Goal: Information Seeking & Learning: Learn about a topic

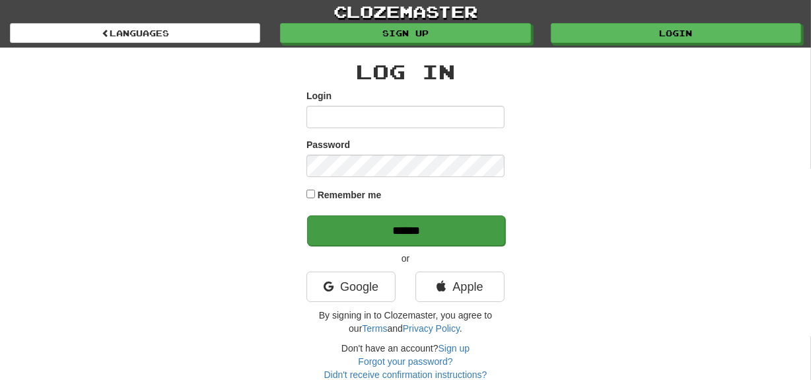
type input "********"
click at [389, 231] on input "******" at bounding box center [406, 230] width 198 height 30
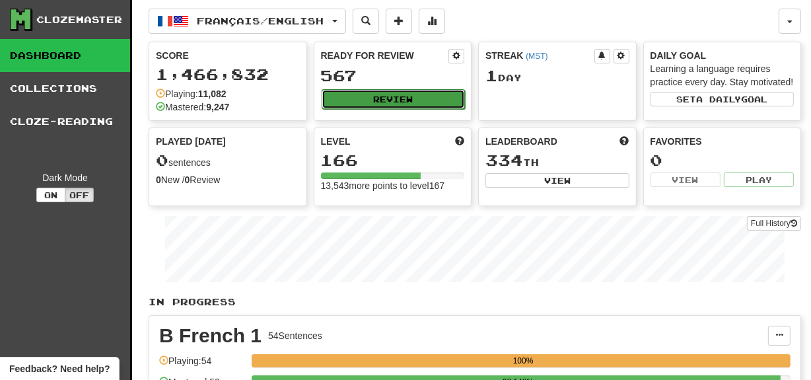
click at [376, 94] on button "Review" at bounding box center [394, 99] width 144 height 20
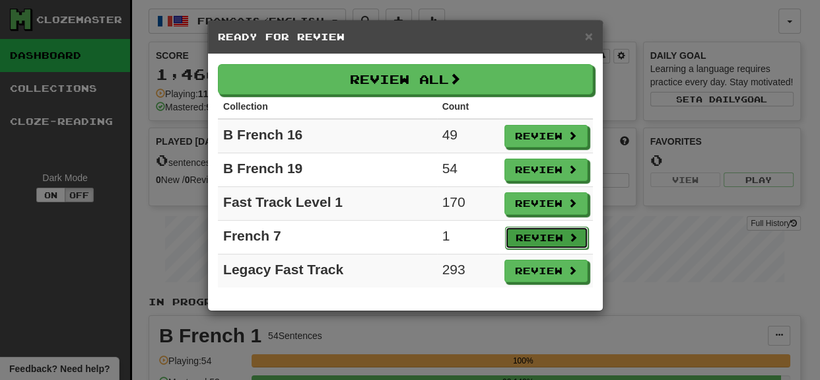
click at [554, 237] on button "Review" at bounding box center [546, 238] width 83 height 22
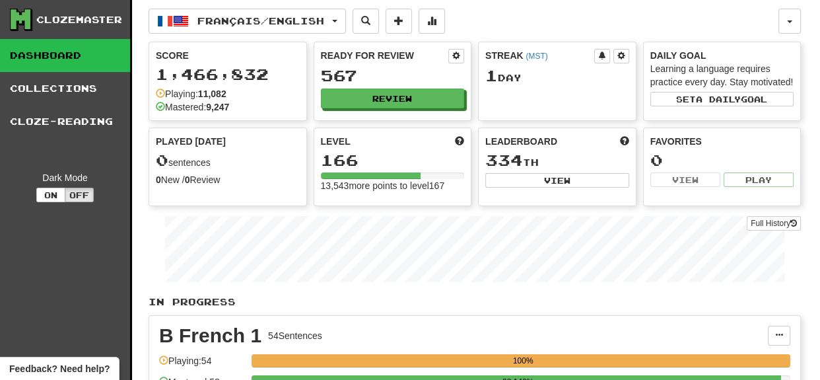
select select "***"
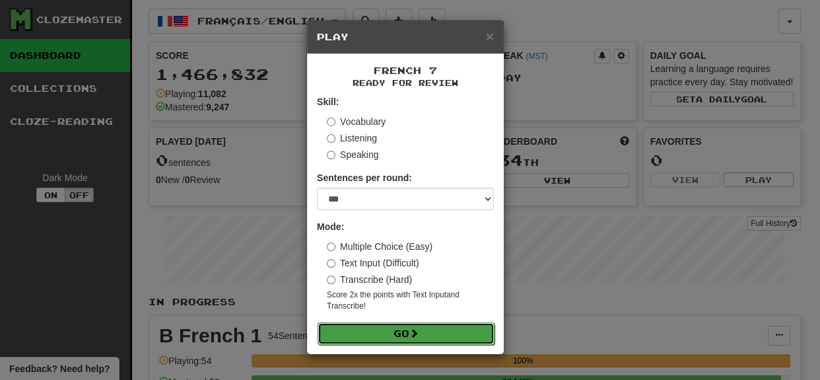
click at [430, 334] on button "Go" at bounding box center [406, 333] width 177 height 22
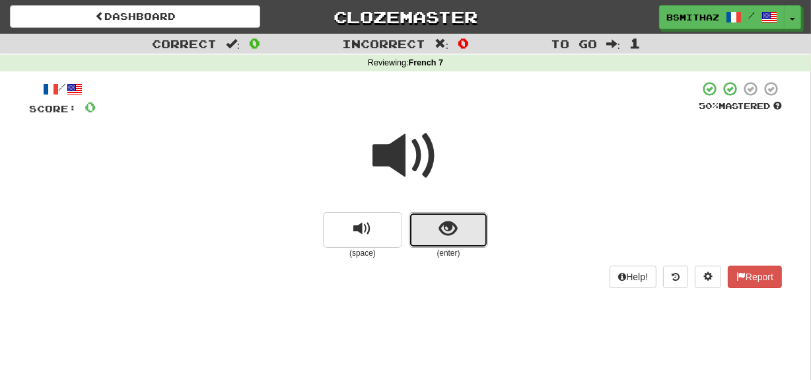
click at [440, 226] on span "show sentence" at bounding box center [449, 229] width 18 height 18
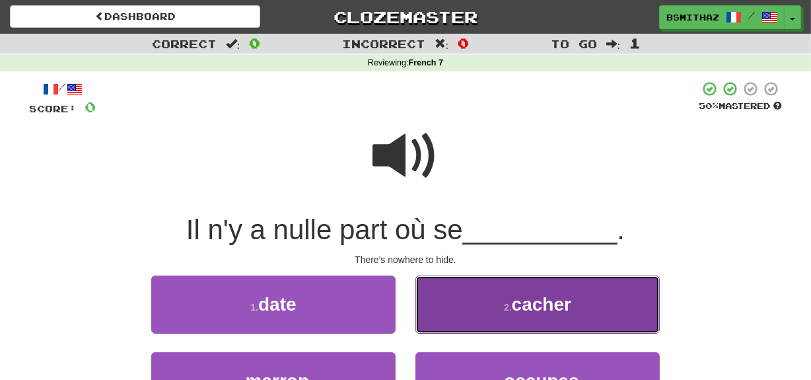
click at [508, 308] on small "2 ." at bounding box center [508, 307] width 8 height 11
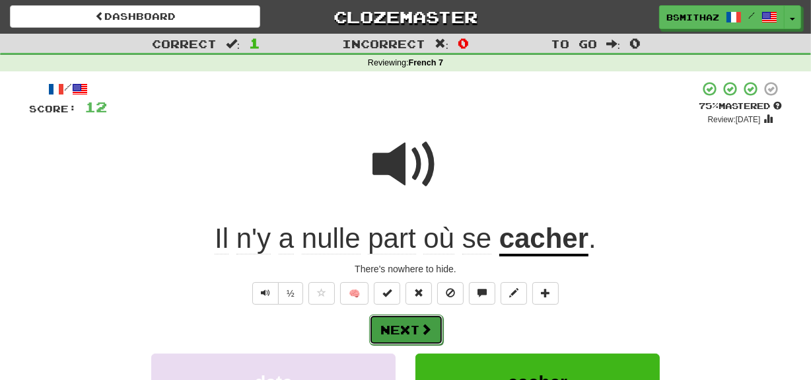
click at [430, 326] on span at bounding box center [426, 329] width 12 height 12
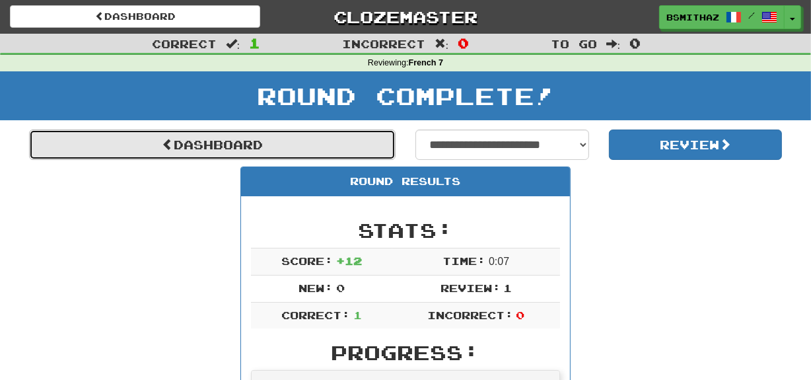
click at [281, 147] on link "Dashboard" at bounding box center [212, 144] width 367 height 30
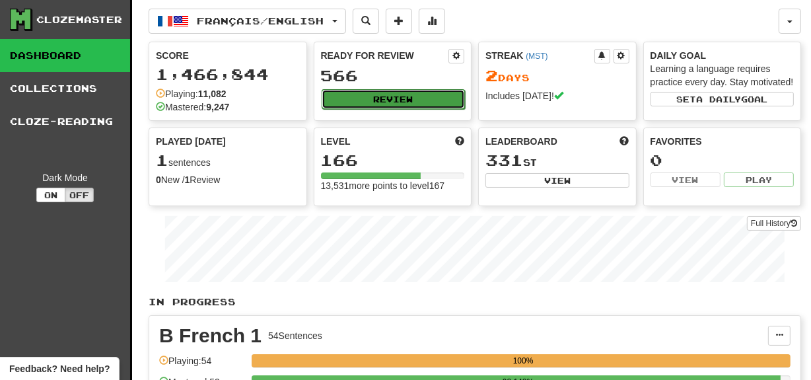
click at [377, 99] on button "Review" at bounding box center [394, 99] width 144 height 20
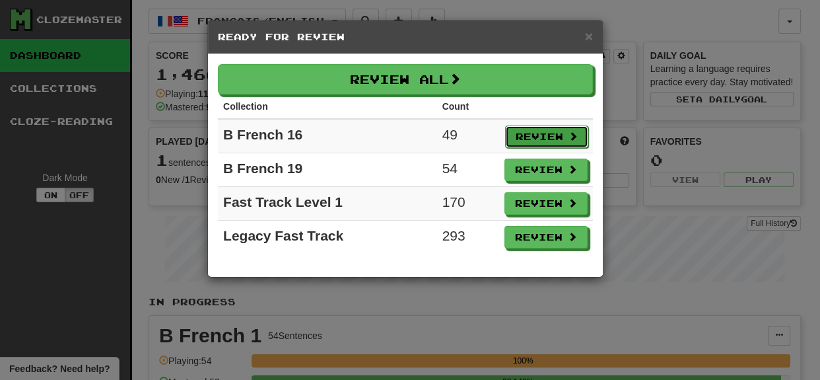
click at [530, 135] on button "Review" at bounding box center [546, 136] width 83 height 22
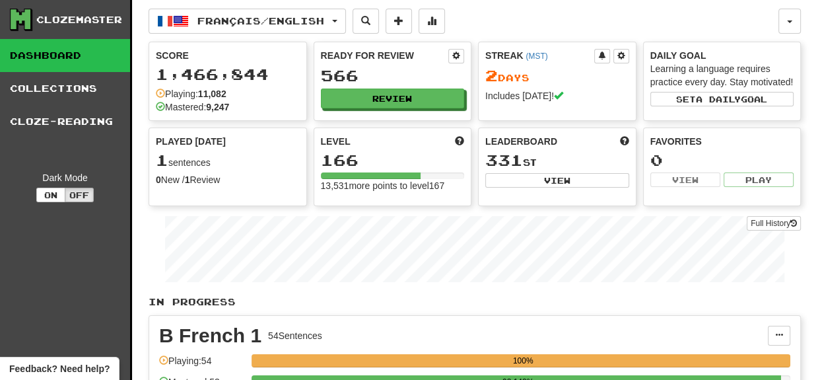
select select "***"
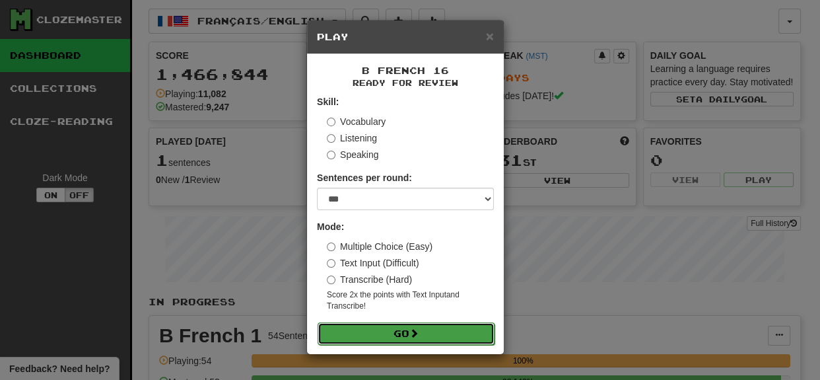
drag, startPoint x: 384, startPoint y: 338, endPoint x: 390, endPoint y: 331, distance: 9.4
click at [384, 338] on button "Go" at bounding box center [406, 333] width 177 height 22
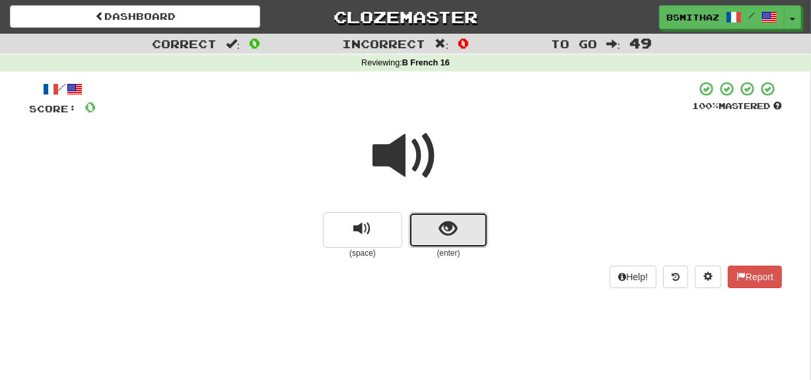
click at [433, 223] on button "show sentence" at bounding box center [448, 230] width 79 height 36
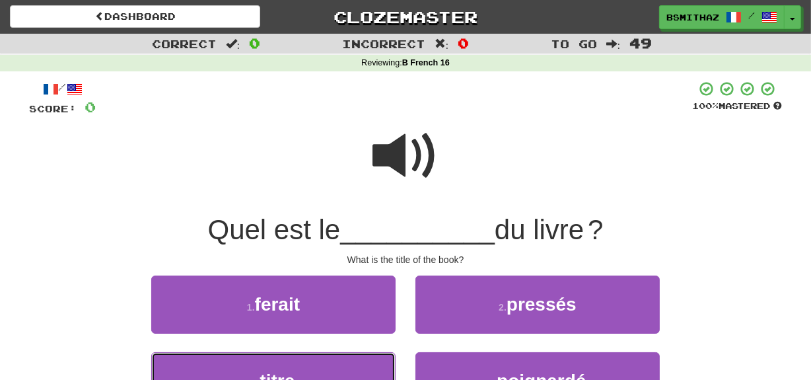
drag, startPoint x: 323, startPoint y: 362, endPoint x: 346, endPoint y: 344, distance: 29.2
click at [323, 362] on button "3 . titre" at bounding box center [273, 380] width 244 height 57
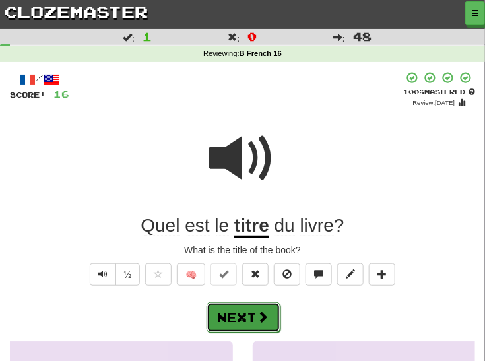
click at [242, 316] on button "Next" at bounding box center [244, 317] width 74 height 30
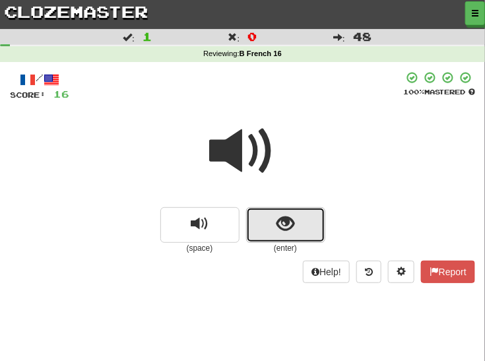
click at [295, 226] on button "show sentence" at bounding box center [285, 225] width 79 height 36
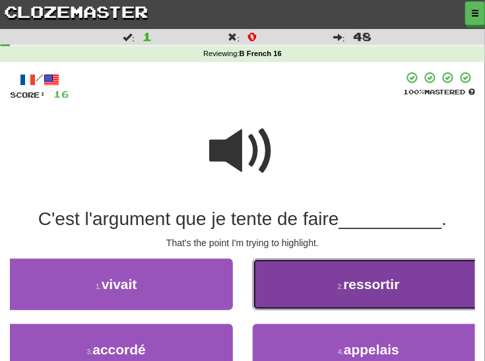
click at [413, 290] on button "2 . ressortir" at bounding box center [369, 285] width 233 height 52
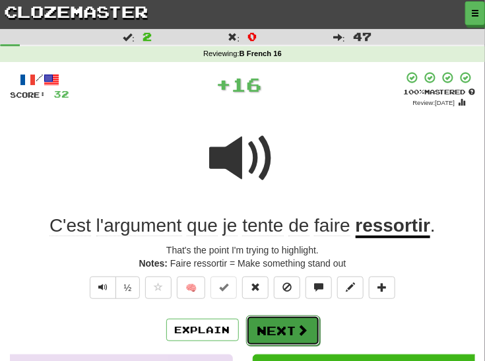
click at [292, 330] on button "Next" at bounding box center [283, 331] width 74 height 30
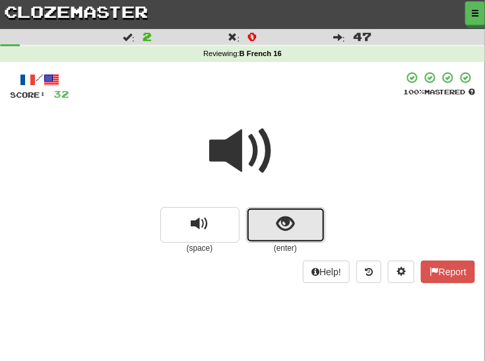
click at [299, 224] on button "show sentence" at bounding box center [285, 225] width 79 height 36
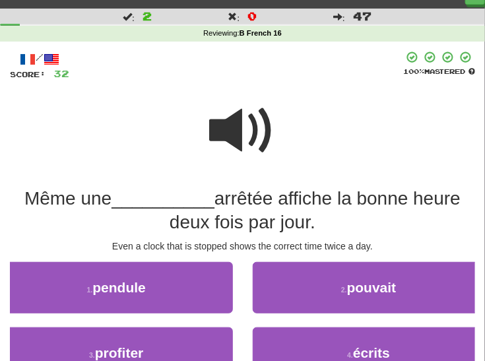
scroll to position [25, 0]
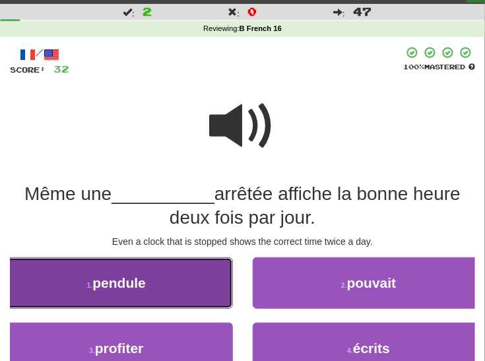
click at [192, 294] on button "1 . pendule" at bounding box center [116, 284] width 233 height 52
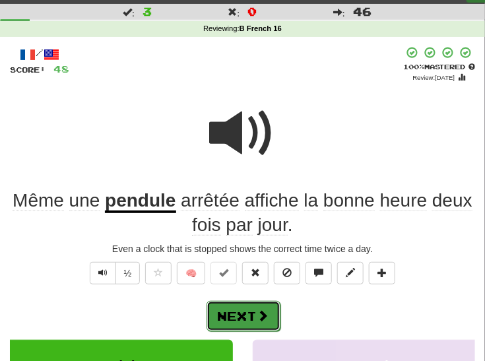
click at [246, 316] on button "Next" at bounding box center [244, 316] width 74 height 30
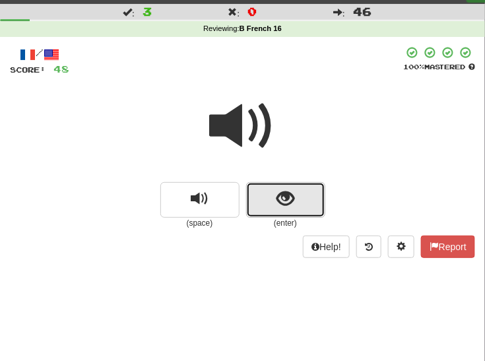
click at [281, 211] on button "show sentence" at bounding box center [285, 200] width 79 height 36
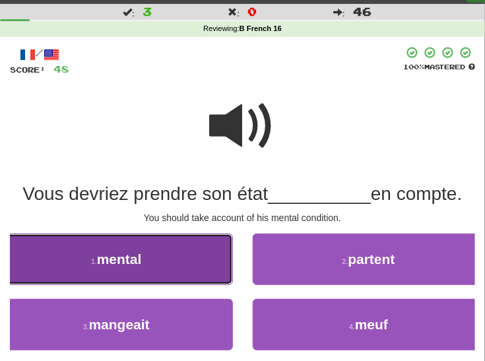
click at [47, 264] on button "1 . mental" at bounding box center [116, 260] width 233 height 52
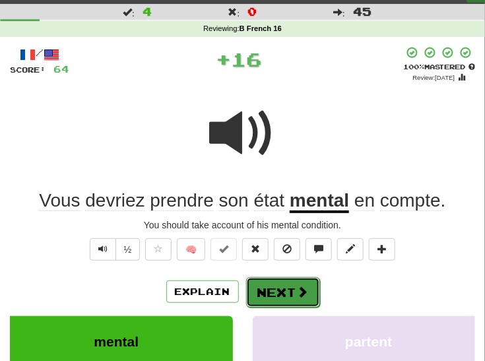
click at [285, 285] on button "Next" at bounding box center [283, 292] width 74 height 30
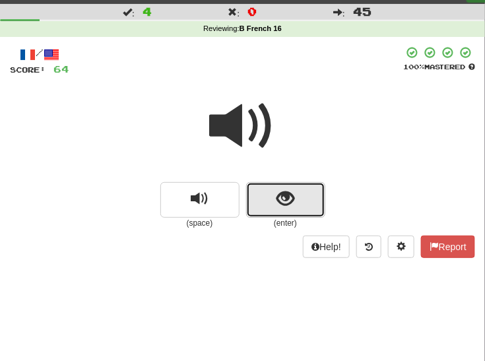
click at [305, 196] on button "show sentence" at bounding box center [285, 200] width 79 height 36
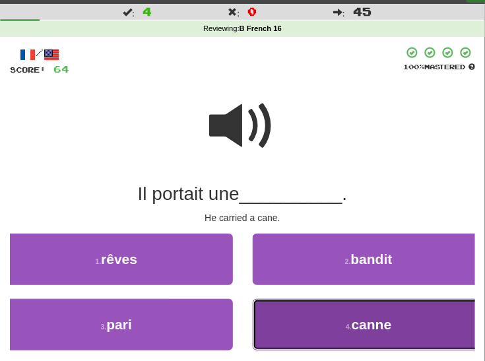
click at [357, 322] on span "canne" at bounding box center [372, 324] width 40 height 15
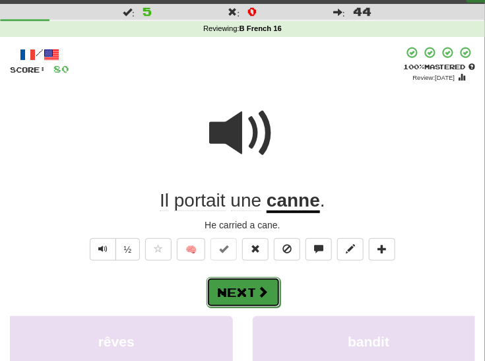
click at [254, 289] on button "Next" at bounding box center [244, 292] width 74 height 30
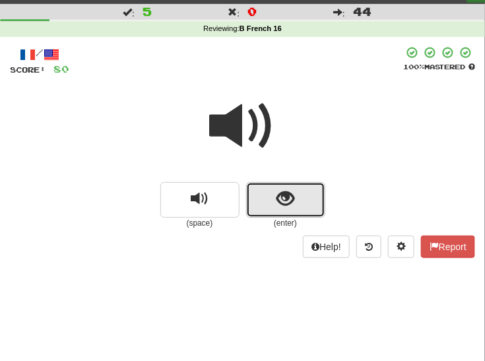
click at [294, 197] on span "show sentence" at bounding box center [286, 199] width 18 height 18
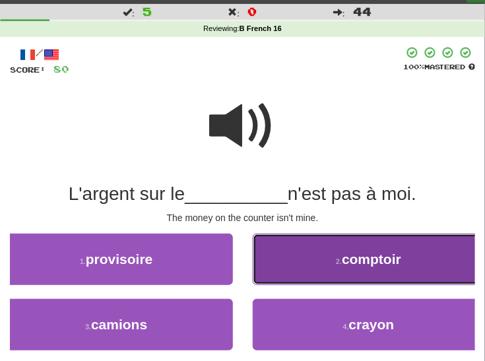
click at [353, 262] on span "comptoir" at bounding box center [371, 259] width 59 height 15
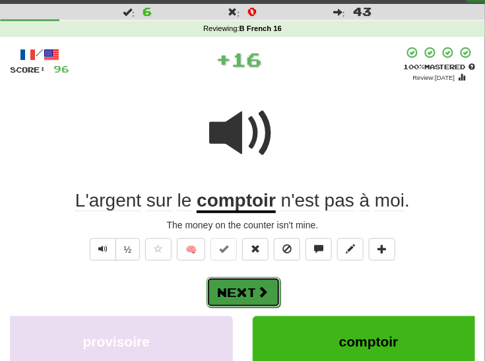
click at [263, 290] on span at bounding box center [264, 292] width 12 height 12
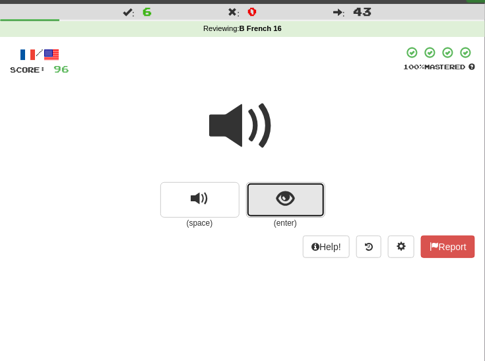
click at [306, 192] on button "show sentence" at bounding box center [285, 200] width 79 height 36
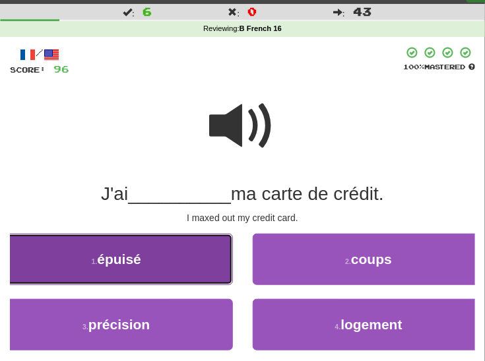
click at [63, 267] on button "1 . épuisé" at bounding box center [116, 260] width 233 height 52
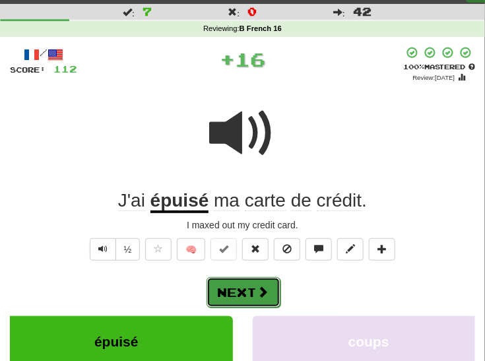
click at [269, 288] on button "Next" at bounding box center [244, 292] width 74 height 30
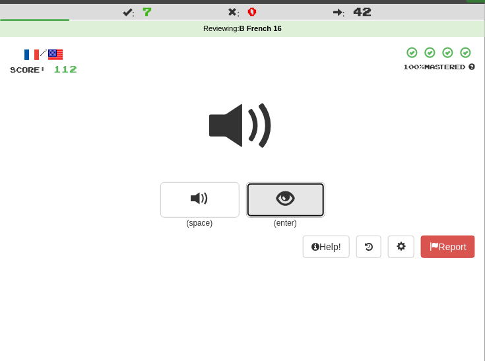
click at [301, 201] on button "show sentence" at bounding box center [285, 200] width 79 height 36
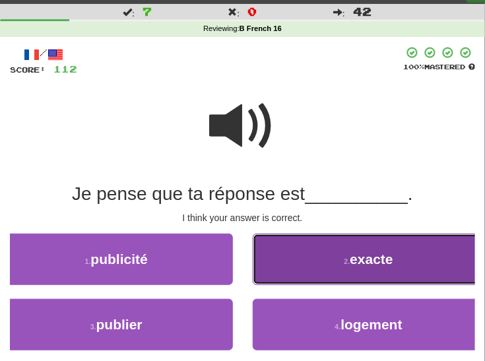
click at [361, 260] on span "exacte" at bounding box center [371, 259] width 43 height 15
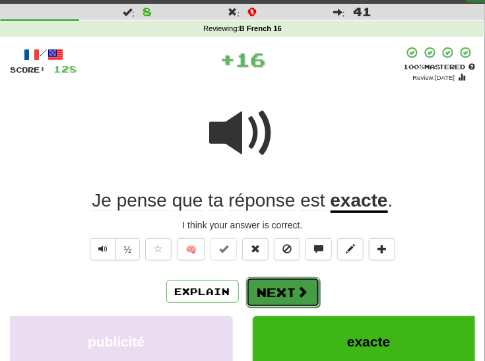
click at [292, 283] on button "Next" at bounding box center [283, 292] width 74 height 30
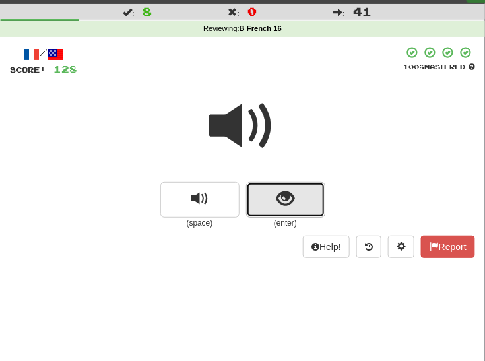
click at [304, 196] on button "show sentence" at bounding box center [285, 200] width 79 height 36
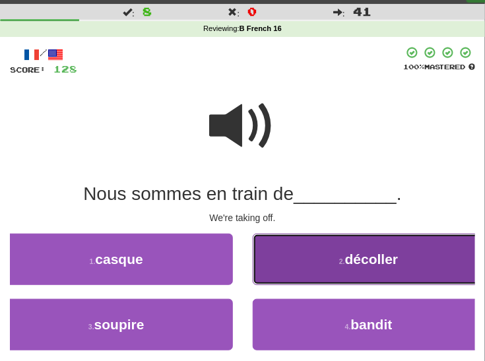
click at [359, 264] on span "décoller" at bounding box center [371, 259] width 53 height 15
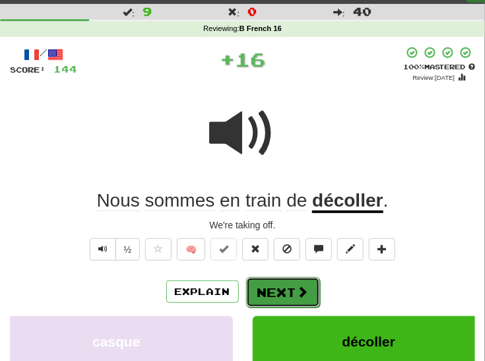
click at [289, 288] on button "Next" at bounding box center [283, 292] width 74 height 30
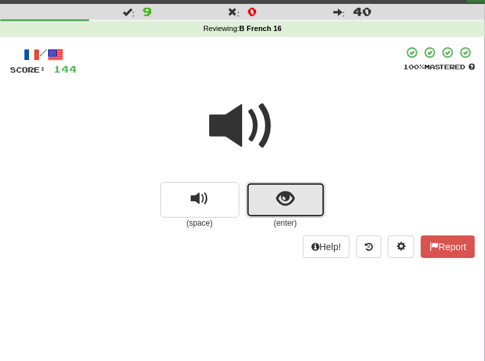
click at [304, 195] on button "show sentence" at bounding box center [285, 200] width 79 height 36
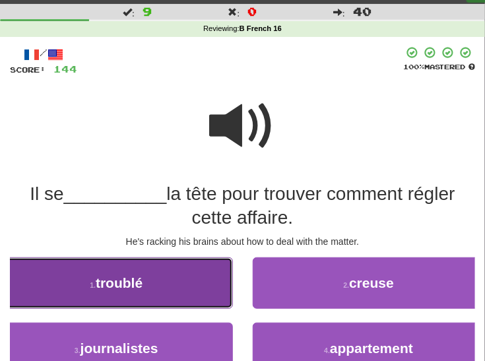
click at [61, 290] on button "1 . troublé" at bounding box center [116, 284] width 233 height 52
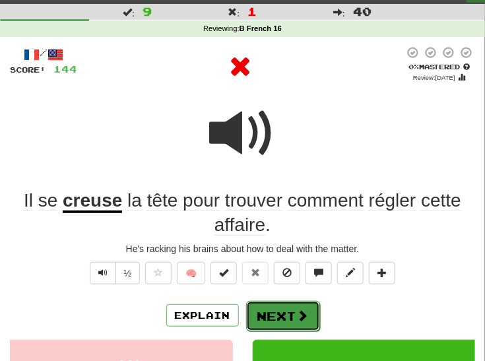
click at [294, 310] on button "Next" at bounding box center [283, 316] width 74 height 30
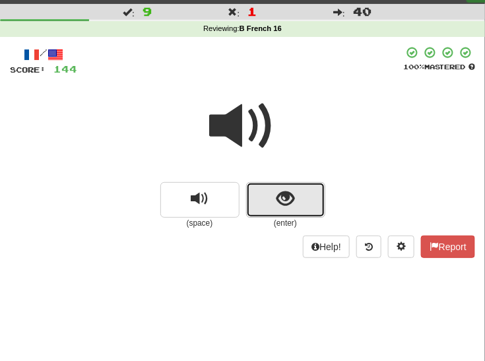
click at [304, 204] on button "show sentence" at bounding box center [285, 200] width 79 height 36
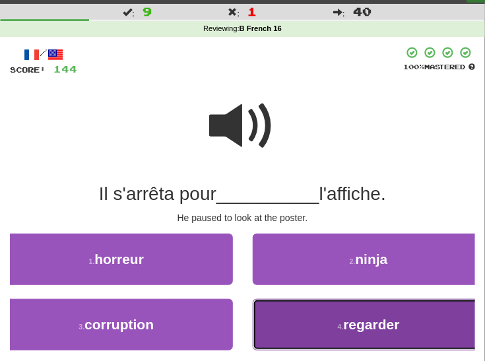
click at [351, 318] on span "regarder" at bounding box center [372, 324] width 56 height 15
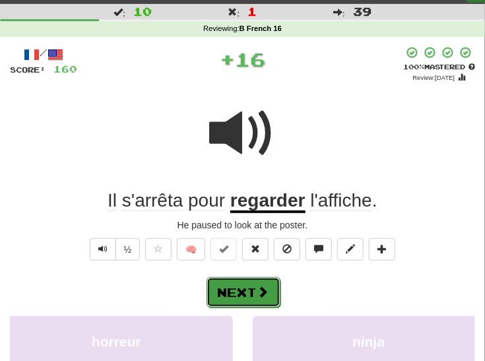
click at [269, 286] on button "Next" at bounding box center [244, 292] width 74 height 30
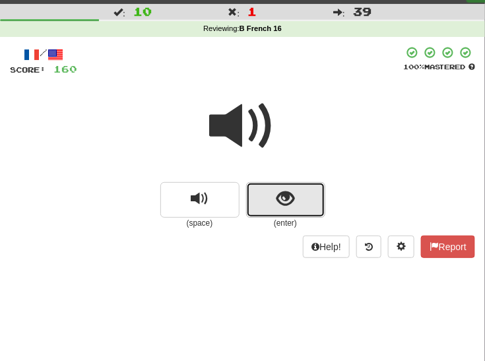
click at [300, 200] on button "show sentence" at bounding box center [285, 200] width 79 height 36
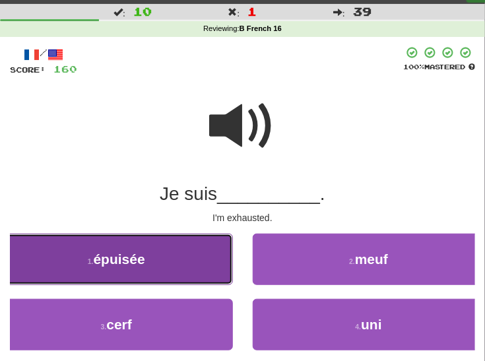
click at [42, 268] on button "1 . épuisée" at bounding box center [116, 260] width 233 height 52
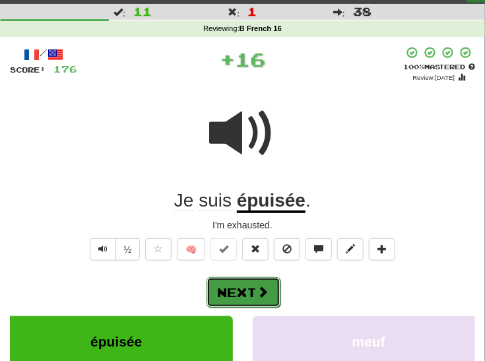
click at [265, 288] on span at bounding box center [264, 292] width 12 height 12
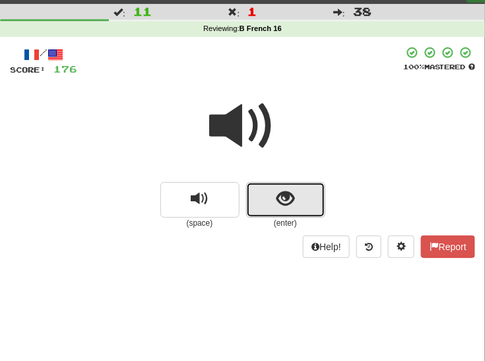
click at [261, 210] on button "show sentence" at bounding box center [285, 200] width 79 height 36
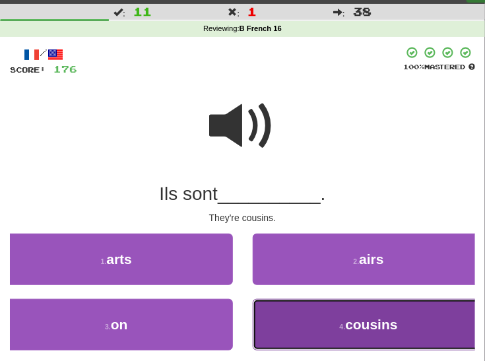
click at [291, 328] on button "4 . cousins" at bounding box center [369, 325] width 233 height 52
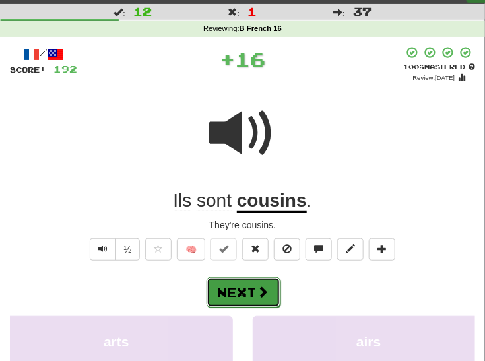
click at [230, 290] on button "Next" at bounding box center [244, 292] width 74 height 30
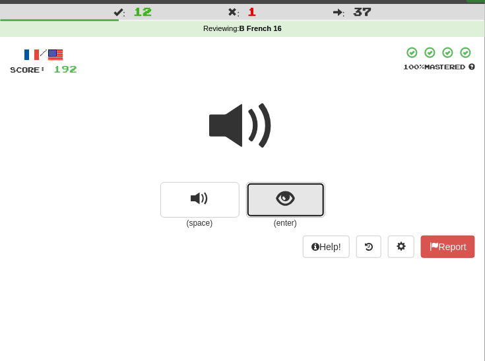
click at [265, 197] on button "show sentence" at bounding box center [285, 200] width 79 height 36
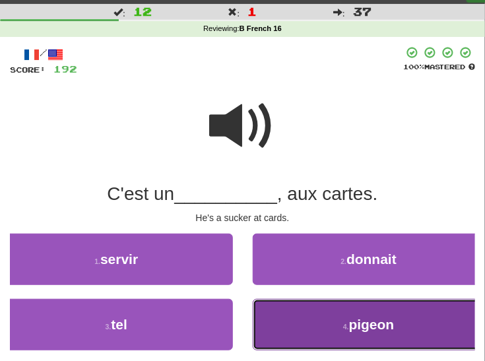
click at [291, 323] on button "4 . pigeon" at bounding box center [369, 325] width 233 height 52
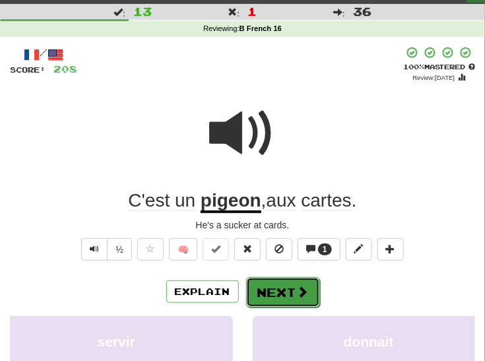
click at [297, 288] on span at bounding box center [303, 292] width 12 height 12
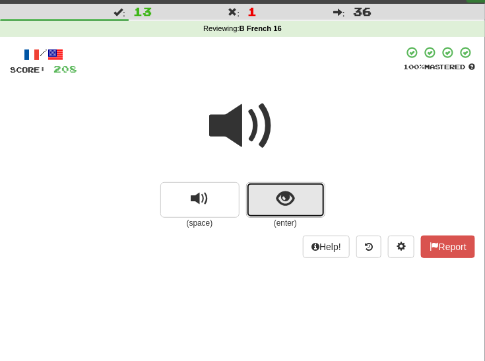
click at [288, 201] on span "show sentence" at bounding box center [286, 199] width 18 height 18
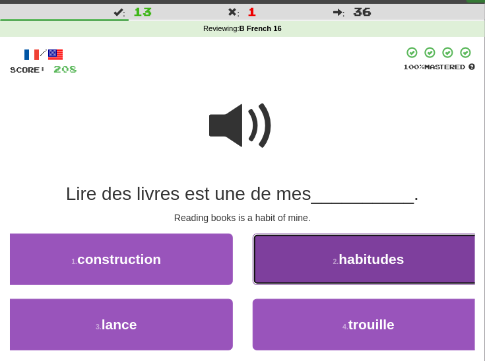
click at [336, 262] on small "2 ." at bounding box center [337, 262] width 6 height 8
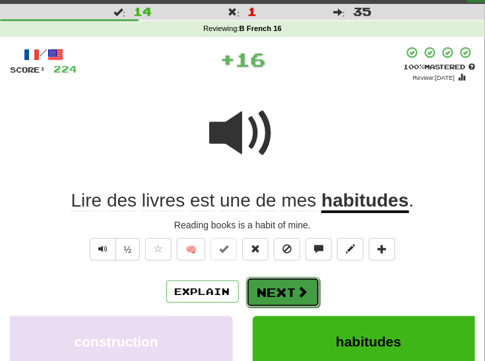
click at [276, 293] on button "Next" at bounding box center [283, 292] width 74 height 30
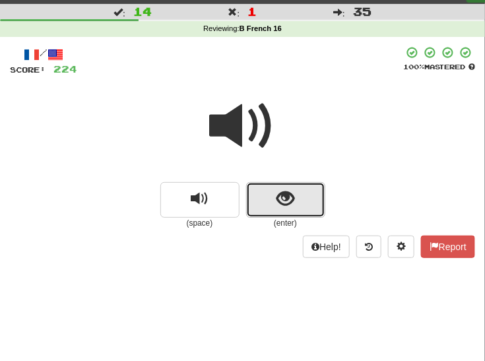
click at [285, 203] on span "show sentence" at bounding box center [286, 199] width 18 height 18
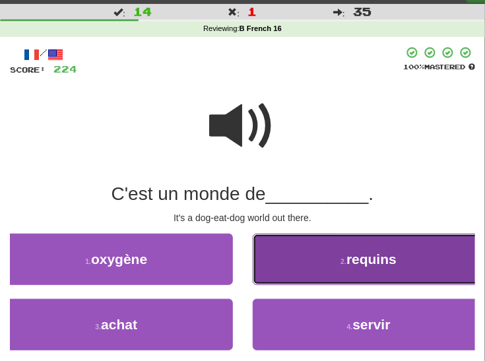
click at [335, 262] on button "2 . requins" at bounding box center [369, 260] width 233 height 52
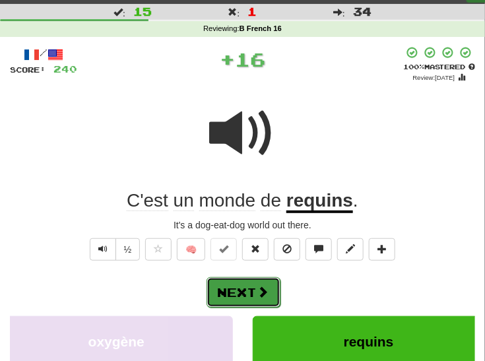
click at [252, 294] on button "Next" at bounding box center [244, 292] width 74 height 30
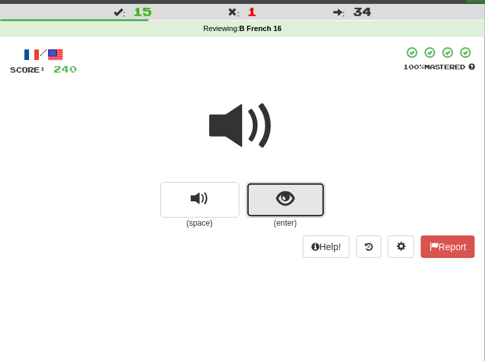
click at [289, 201] on span "show sentence" at bounding box center [286, 199] width 18 height 18
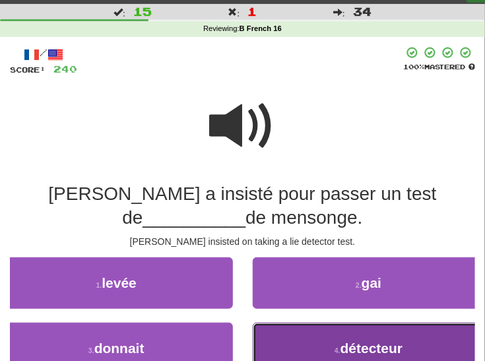
click at [374, 339] on button "4 . détecteur" at bounding box center [369, 349] width 233 height 52
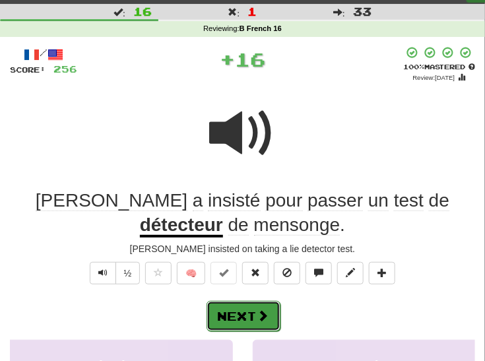
click at [250, 315] on button "Next" at bounding box center [244, 316] width 74 height 30
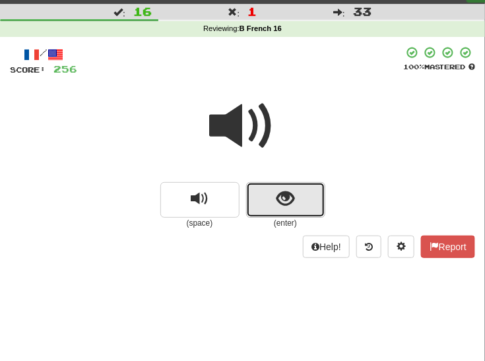
click at [291, 205] on span "show sentence" at bounding box center [286, 199] width 18 height 18
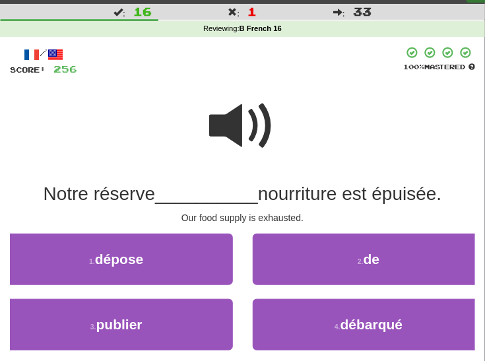
click at [254, 115] on span at bounding box center [243, 126] width 66 height 66
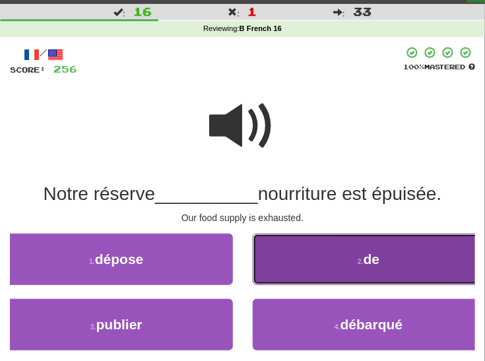
click at [367, 264] on span "de" at bounding box center [372, 259] width 17 height 15
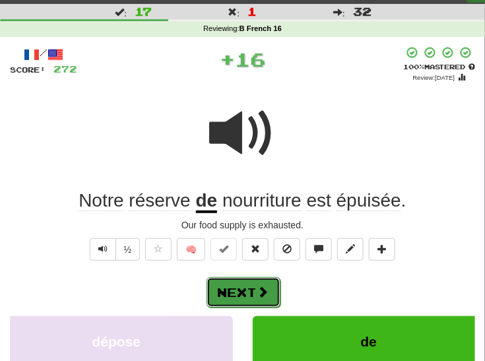
click at [258, 288] on span at bounding box center [264, 292] width 12 height 12
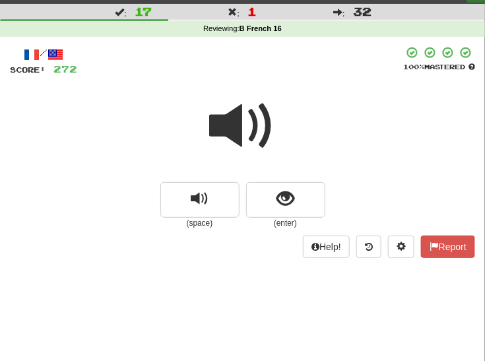
click at [269, 117] on span at bounding box center [243, 126] width 66 height 66
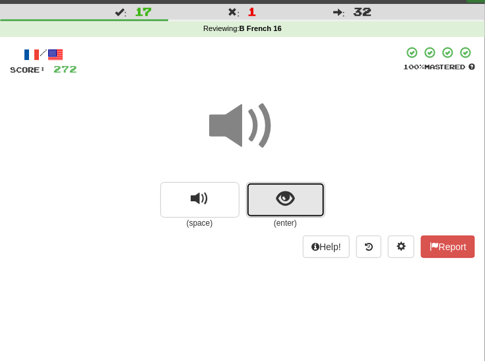
click at [283, 212] on button "show sentence" at bounding box center [285, 200] width 79 height 36
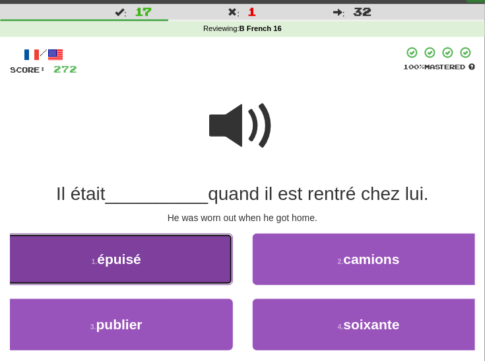
click at [174, 256] on button "1 . épuisé" at bounding box center [116, 260] width 233 height 52
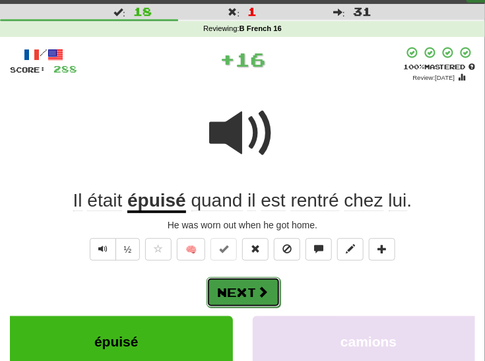
click at [260, 283] on button "Next" at bounding box center [244, 292] width 74 height 30
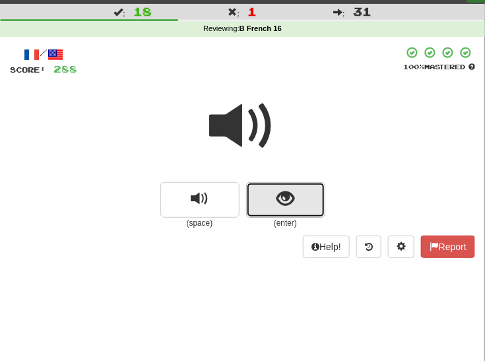
click at [270, 197] on button "show sentence" at bounding box center [285, 200] width 79 height 36
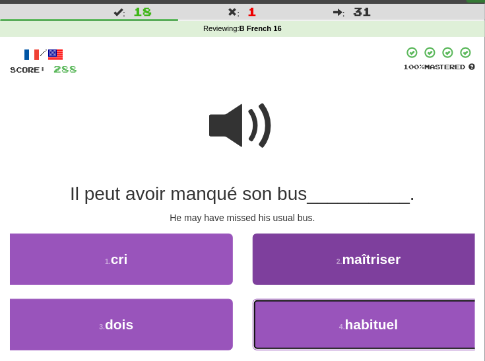
click at [302, 336] on button "4 . habituel" at bounding box center [369, 325] width 233 height 52
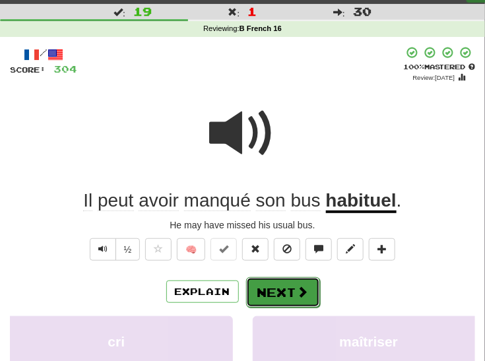
click at [295, 297] on button "Next" at bounding box center [283, 292] width 74 height 30
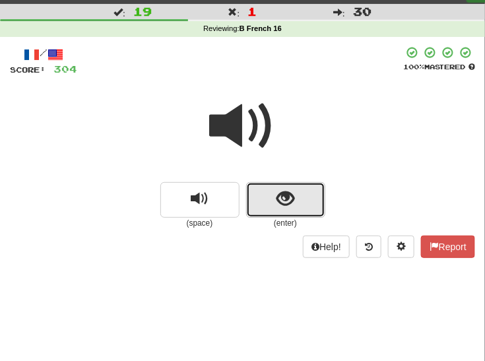
click at [292, 197] on span "show sentence" at bounding box center [286, 199] width 18 height 18
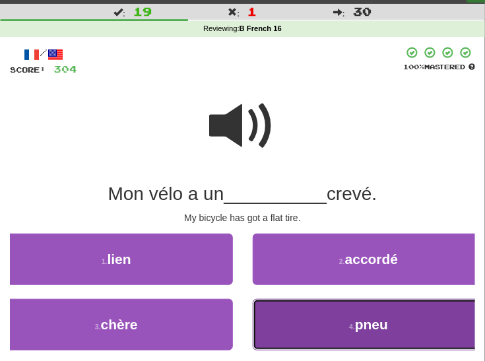
click at [362, 326] on span "pneu" at bounding box center [371, 324] width 33 height 15
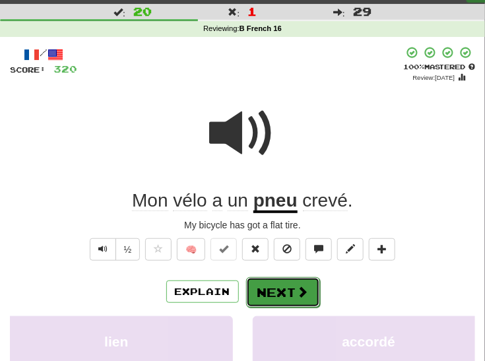
click at [281, 298] on button "Next" at bounding box center [283, 292] width 74 height 30
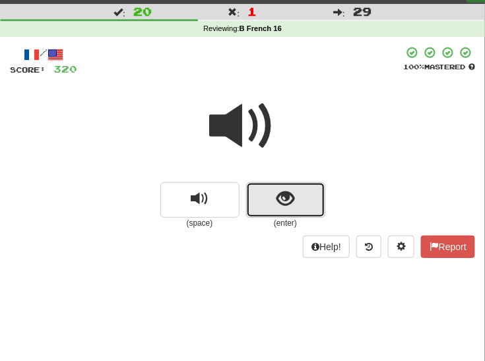
click at [283, 203] on span "show sentence" at bounding box center [286, 199] width 18 height 18
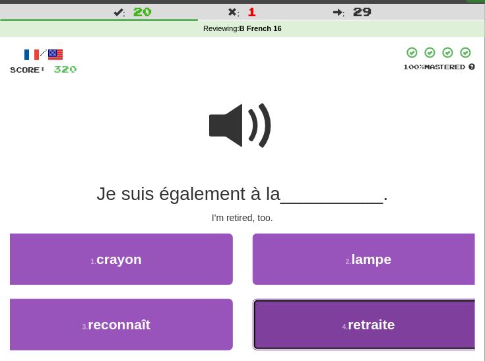
click at [323, 326] on button "4 . retraite" at bounding box center [369, 325] width 233 height 52
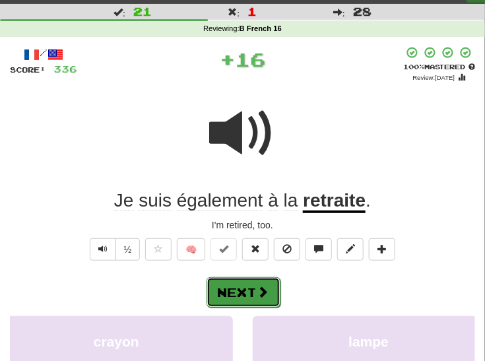
click at [248, 292] on button "Next" at bounding box center [244, 292] width 74 height 30
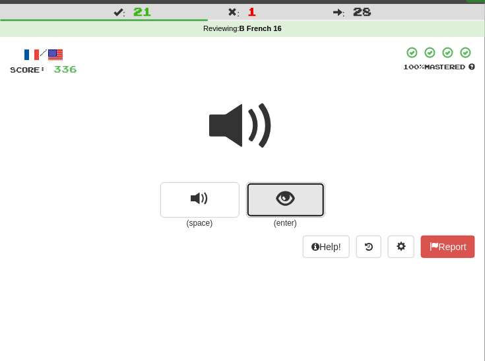
click at [282, 204] on span "show sentence" at bounding box center [286, 199] width 18 height 18
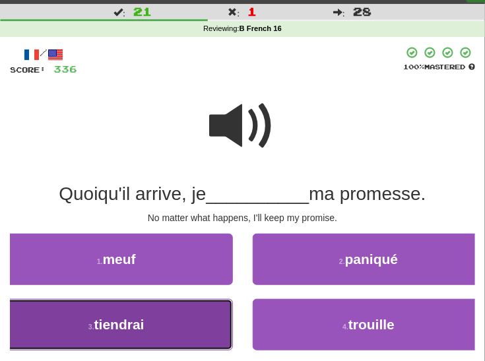
click at [190, 327] on button "3 . tiendrai" at bounding box center [116, 325] width 233 height 52
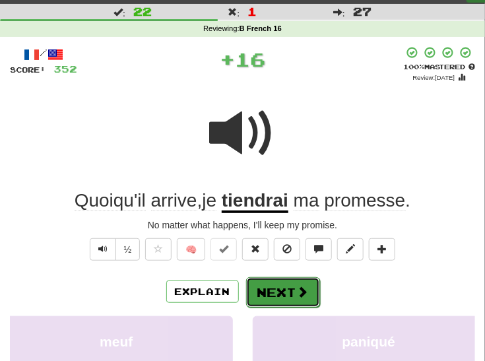
click at [298, 277] on button "Next" at bounding box center [283, 292] width 74 height 30
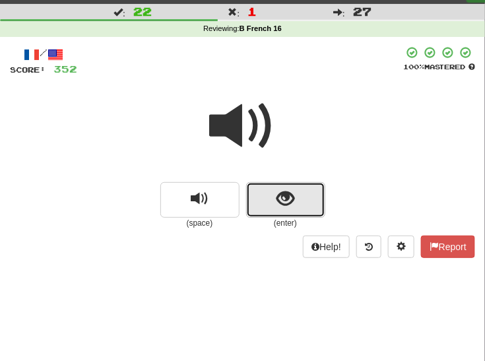
click at [291, 199] on span "show sentence" at bounding box center [286, 199] width 18 height 18
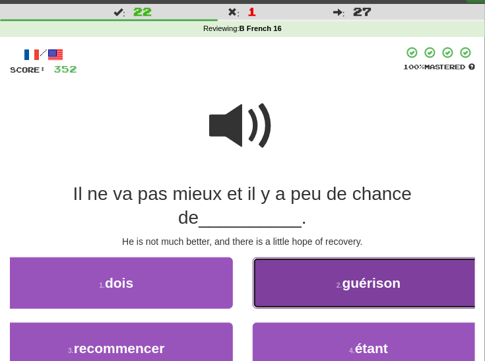
click at [357, 292] on button "2 . guérison" at bounding box center [369, 284] width 233 height 52
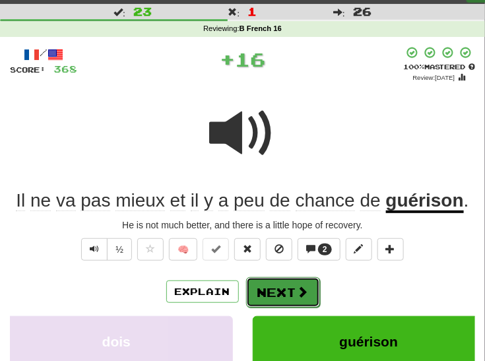
click at [304, 289] on span at bounding box center [303, 292] width 12 height 12
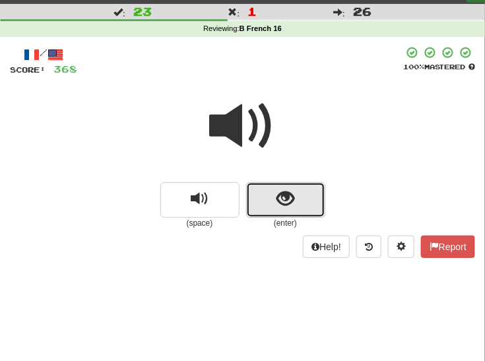
click at [293, 201] on span "show sentence" at bounding box center [286, 199] width 18 height 18
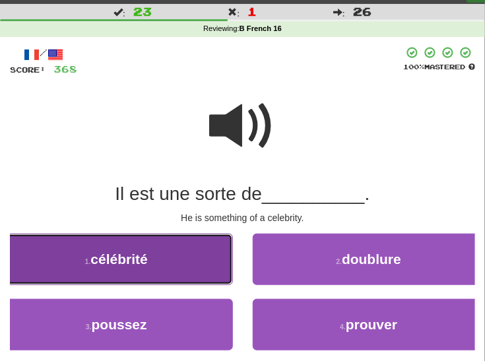
click at [177, 267] on button "1 . célébrité" at bounding box center [116, 260] width 233 height 52
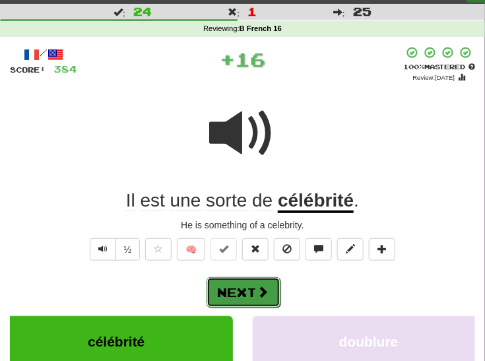
click at [252, 291] on button "Next" at bounding box center [244, 292] width 74 height 30
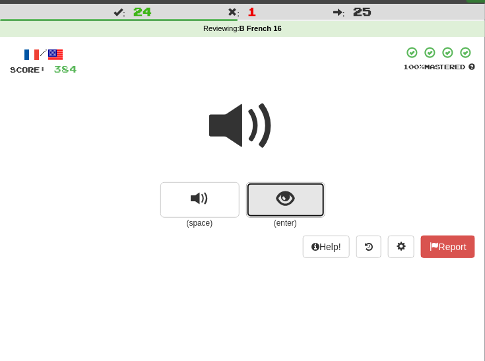
click at [277, 199] on span "show sentence" at bounding box center [286, 199] width 18 height 18
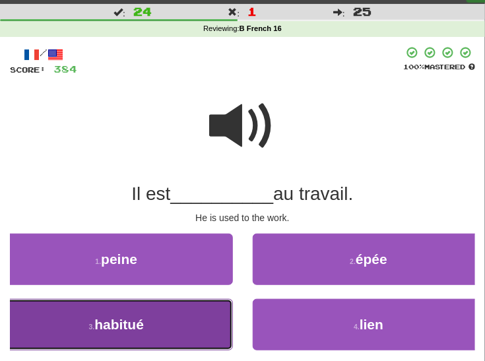
click at [180, 325] on button "3 . habitué" at bounding box center [116, 325] width 233 height 52
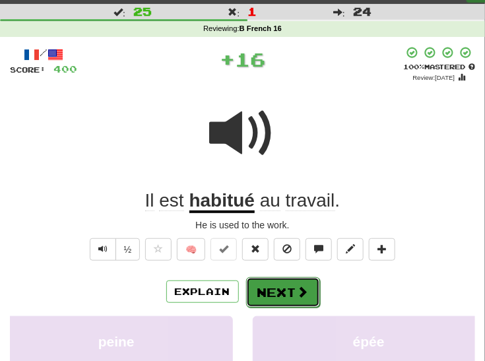
click at [281, 283] on button "Next" at bounding box center [283, 292] width 74 height 30
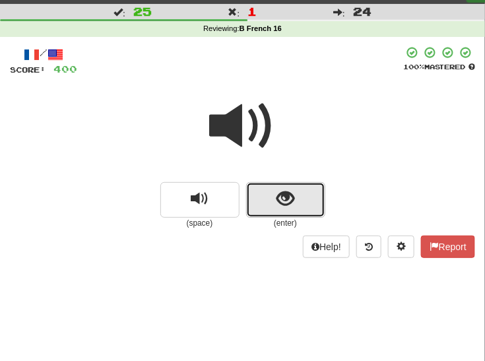
click at [297, 197] on button "show sentence" at bounding box center [285, 200] width 79 height 36
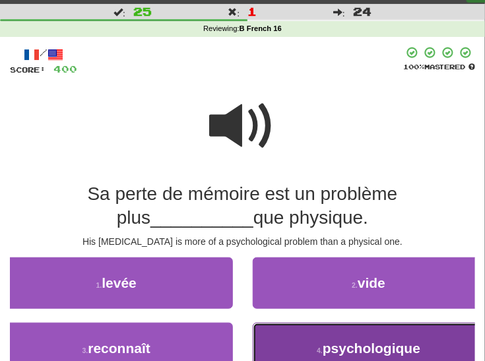
click at [396, 343] on span "psychologique" at bounding box center [372, 348] width 98 height 15
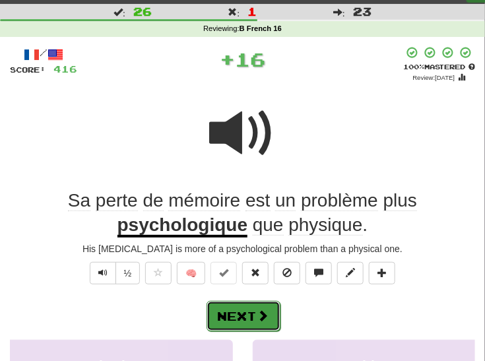
click at [251, 314] on button "Next" at bounding box center [244, 316] width 74 height 30
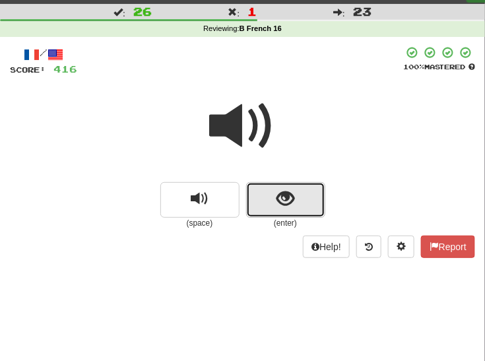
click at [276, 198] on button "show sentence" at bounding box center [285, 200] width 79 height 36
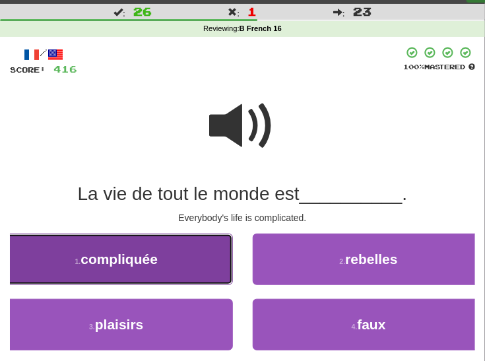
click at [185, 264] on button "1 . compliquée" at bounding box center [116, 260] width 233 height 52
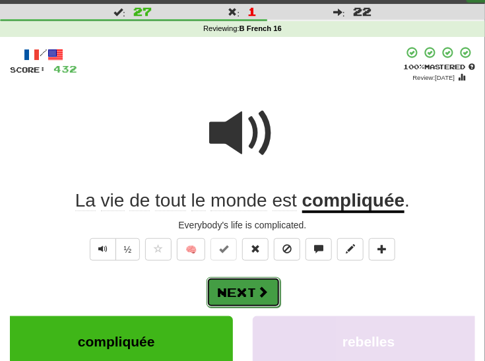
click at [249, 291] on button "Next" at bounding box center [244, 292] width 74 height 30
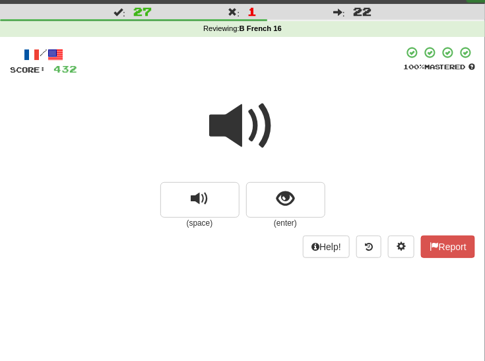
click at [284, 229] on div "/ Score: 432 100 % Mastered (space) (enter) Help! Report" at bounding box center [243, 151] width 466 height 211
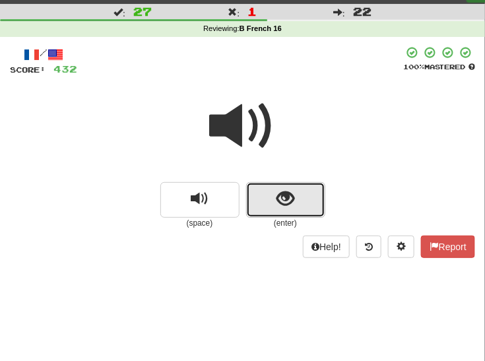
click at [292, 195] on span "show sentence" at bounding box center [286, 199] width 18 height 18
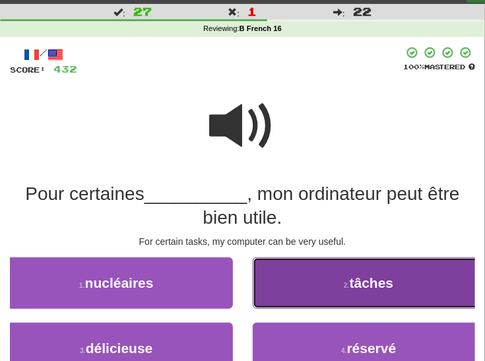
click at [326, 293] on button "2 . tâches" at bounding box center [369, 284] width 233 height 52
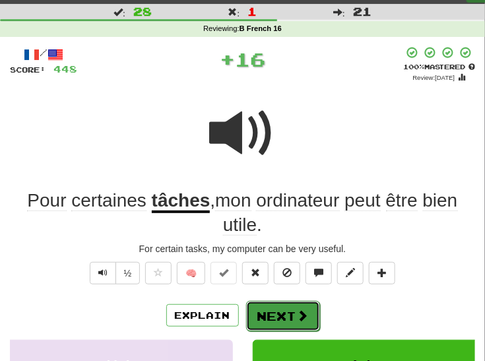
click at [276, 317] on button "Next" at bounding box center [283, 316] width 74 height 30
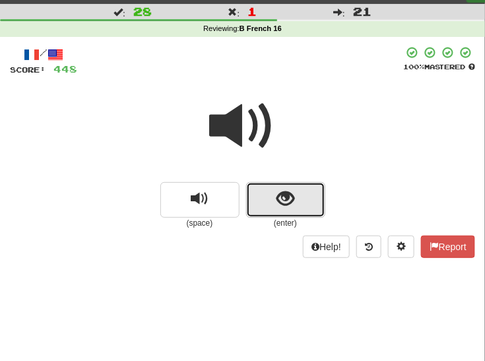
click at [288, 207] on span "show sentence" at bounding box center [286, 199] width 18 height 18
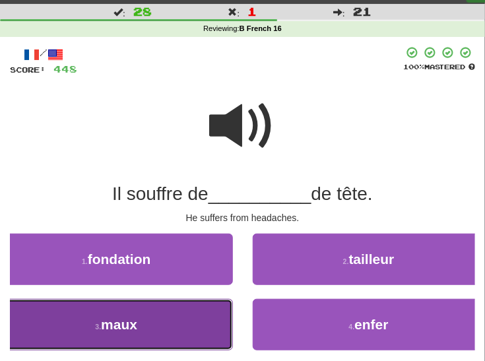
click at [183, 335] on button "3 . maux" at bounding box center [116, 325] width 233 height 52
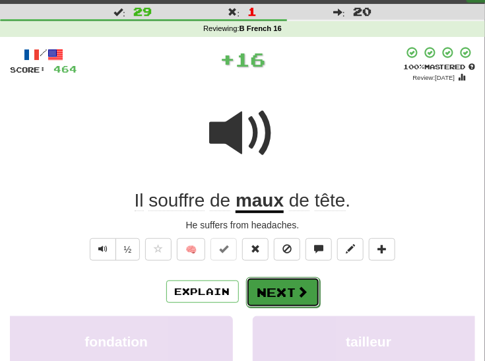
click at [281, 300] on button "Next" at bounding box center [283, 292] width 74 height 30
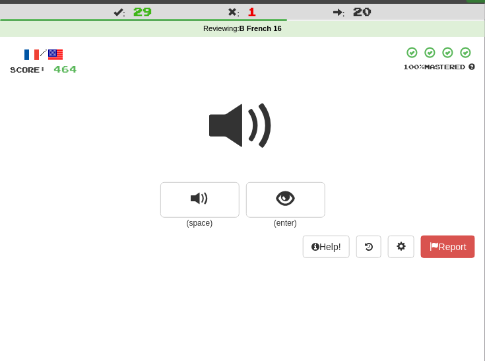
click at [242, 142] on span at bounding box center [243, 126] width 66 height 66
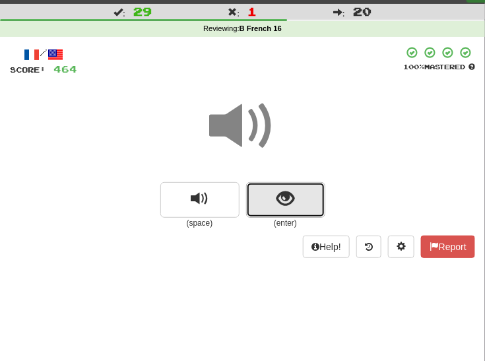
click at [285, 201] on span "show sentence" at bounding box center [286, 199] width 18 height 18
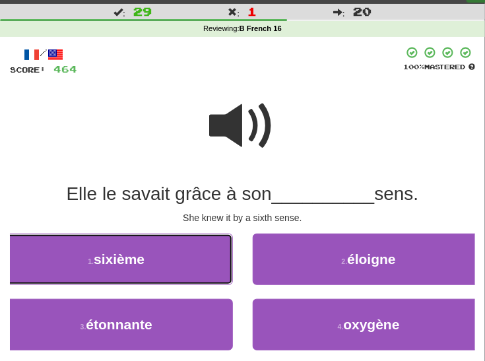
click at [164, 267] on button "1 . sixième" at bounding box center [116, 260] width 233 height 52
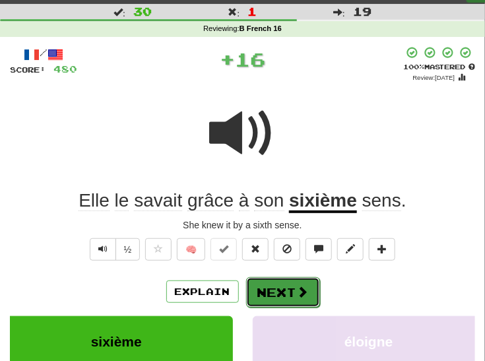
click at [271, 283] on button "Next" at bounding box center [283, 292] width 74 height 30
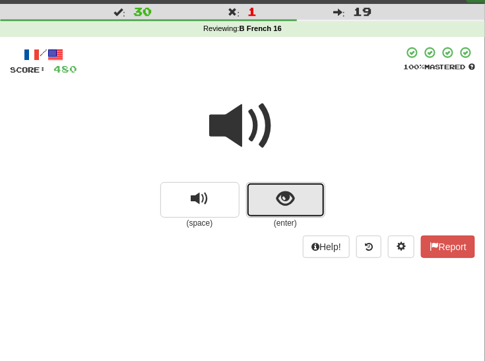
click at [286, 204] on span "show sentence" at bounding box center [286, 199] width 18 height 18
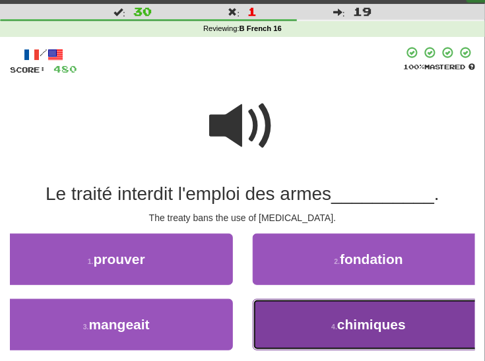
click at [312, 318] on button "4 . chimiques" at bounding box center [369, 325] width 233 height 52
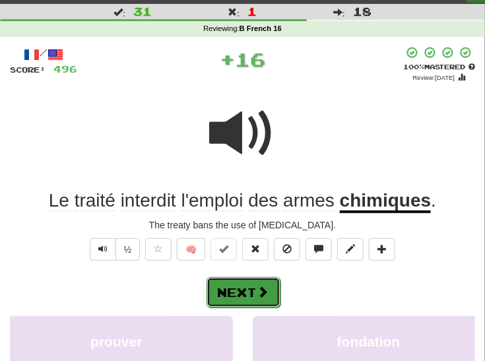
click at [262, 291] on span at bounding box center [264, 292] width 12 height 12
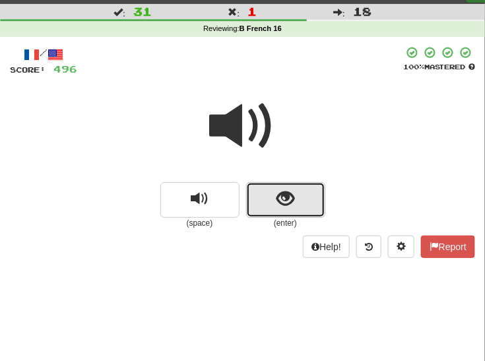
click at [279, 198] on span "show sentence" at bounding box center [286, 199] width 18 height 18
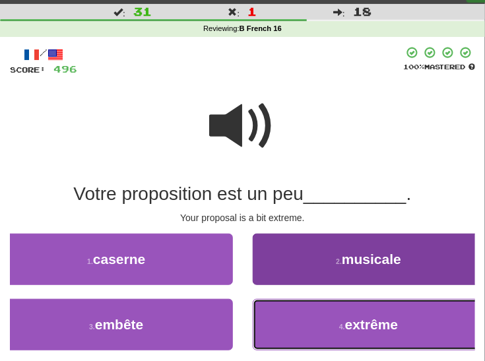
click at [293, 318] on button "4 . extrême" at bounding box center [369, 325] width 233 height 52
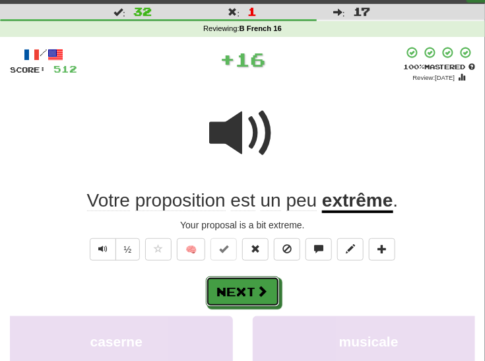
drag, startPoint x: 262, startPoint y: 291, endPoint x: 313, endPoint y: 247, distance: 67.0
click at [263, 289] on span at bounding box center [263, 291] width 12 height 12
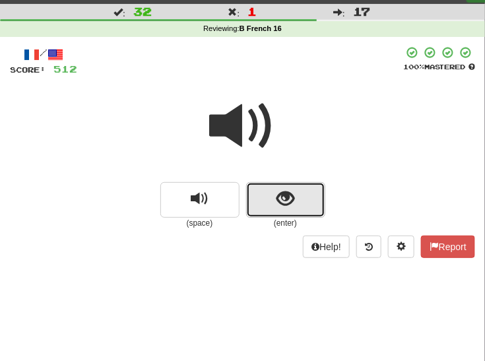
click at [287, 204] on span "show sentence" at bounding box center [286, 199] width 18 height 18
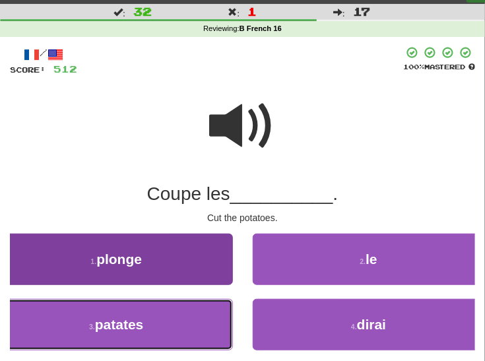
click at [192, 323] on button "3 . patates" at bounding box center [116, 325] width 233 height 52
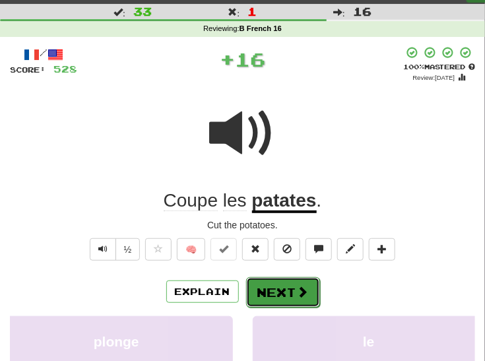
click at [277, 291] on button "Next" at bounding box center [283, 292] width 74 height 30
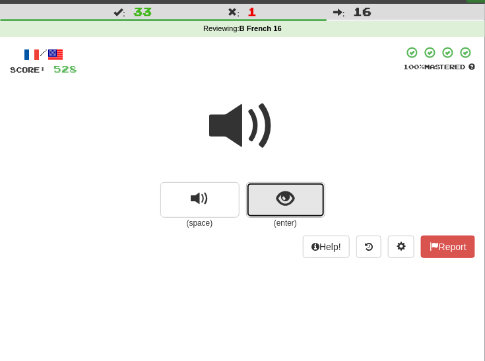
click at [281, 205] on span "show sentence" at bounding box center [286, 199] width 18 height 18
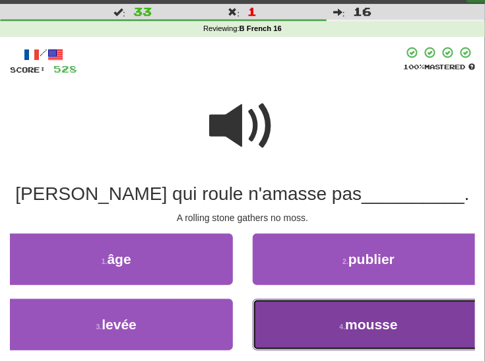
click at [318, 323] on button "4 . mousse" at bounding box center [369, 325] width 233 height 52
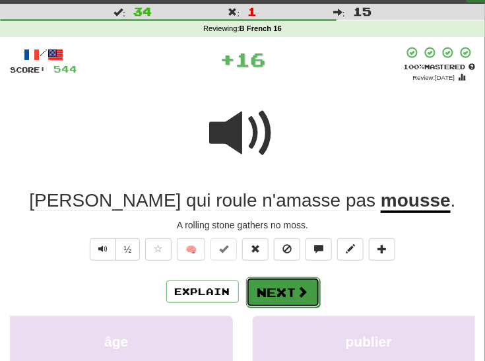
click at [299, 293] on span at bounding box center [303, 292] width 12 height 12
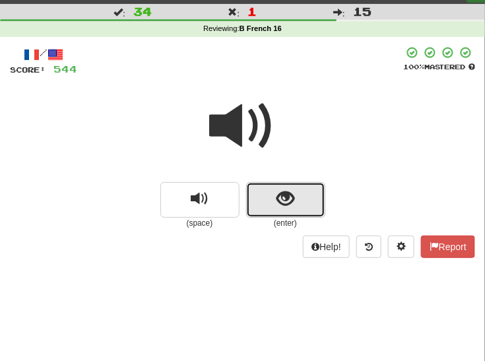
click at [289, 200] on span "show sentence" at bounding box center [286, 199] width 18 height 18
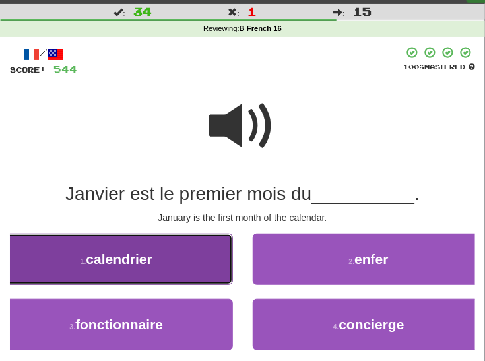
click at [159, 262] on button "1 . calendrier" at bounding box center [116, 260] width 233 height 52
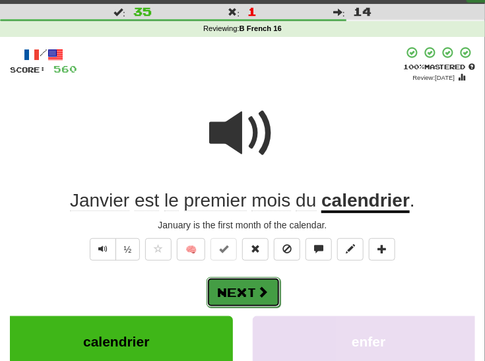
click at [246, 291] on button "Next" at bounding box center [244, 292] width 74 height 30
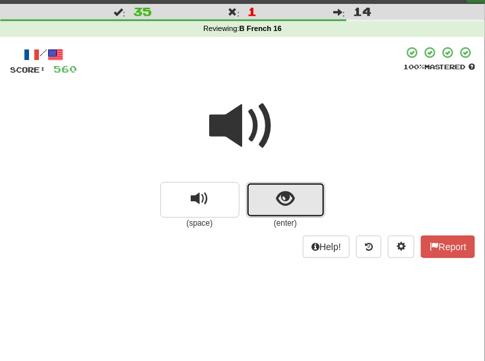
click at [285, 201] on span "show sentence" at bounding box center [286, 199] width 18 height 18
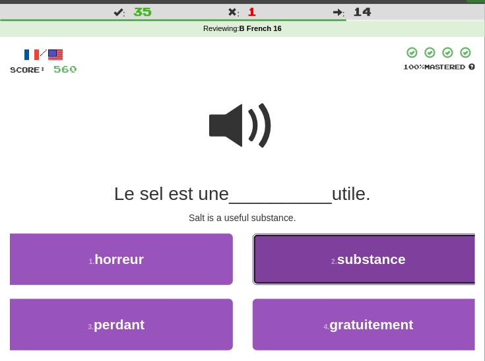
click at [328, 264] on button "2 . substance" at bounding box center [369, 260] width 233 height 52
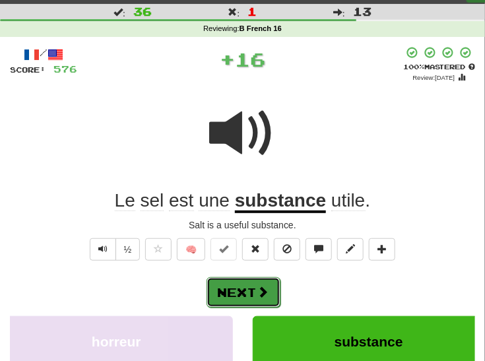
click at [264, 288] on span at bounding box center [264, 292] width 12 height 12
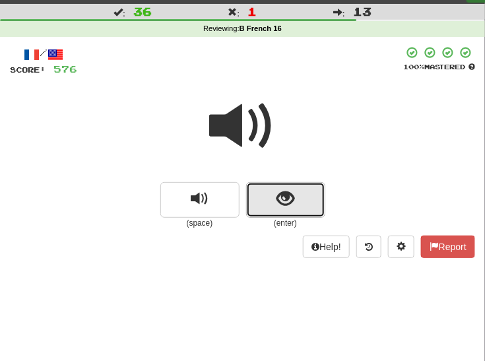
click at [271, 195] on button "show sentence" at bounding box center [285, 200] width 79 height 36
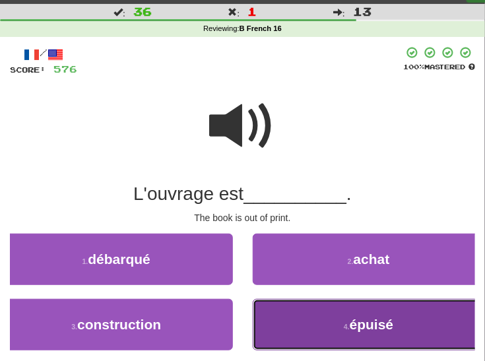
click at [320, 318] on button "4 . épuisé" at bounding box center [369, 325] width 233 height 52
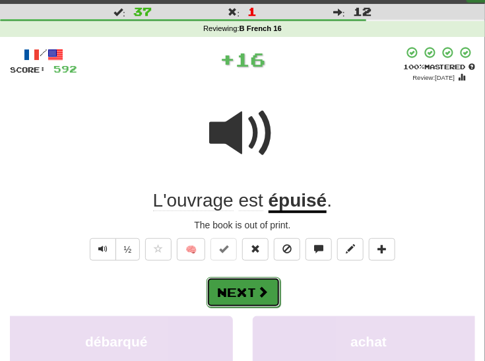
click at [272, 292] on button "Next" at bounding box center [244, 292] width 74 height 30
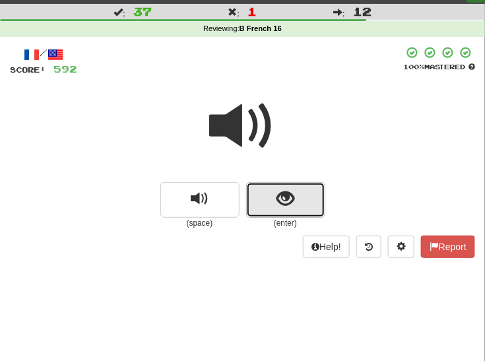
click at [265, 196] on button "show sentence" at bounding box center [285, 200] width 79 height 36
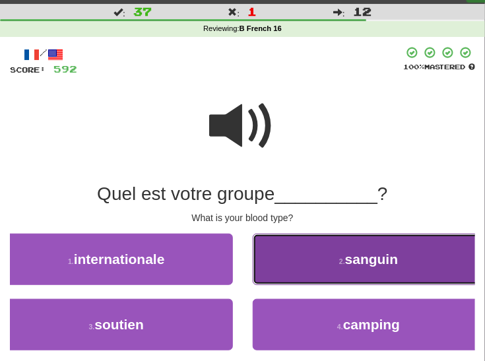
click at [293, 262] on button "2 . sanguin" at bounding box center [369, 260] width 233 height 52
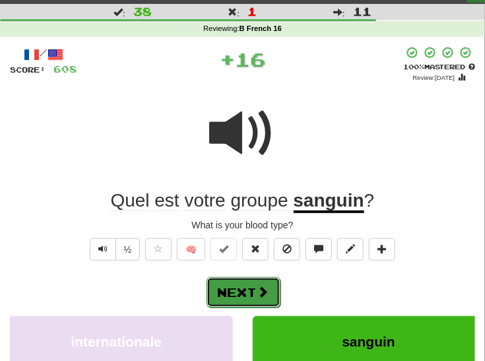
click at [260, 290] on span at bounding box center [264, 292] width 12 height 12
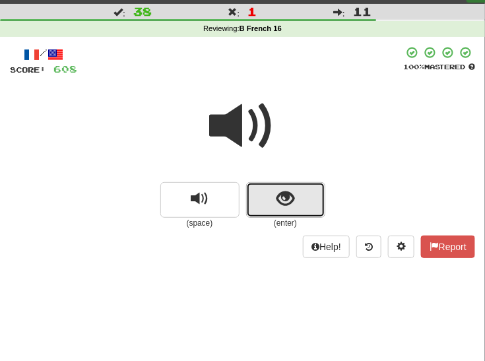
click at [273, 200] on button "show sentence" at bounding box center [285, 200] width 79 height 36
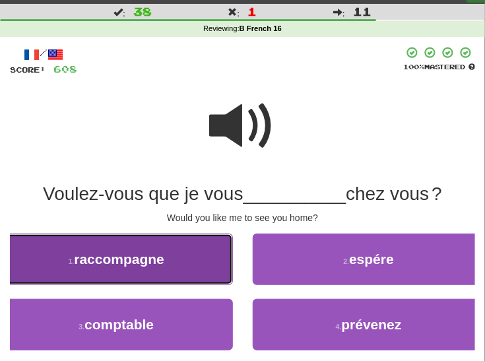
click at [176, 269] on button "1 . raccompagne" at bounding box center [116, 260] width 233 height 52
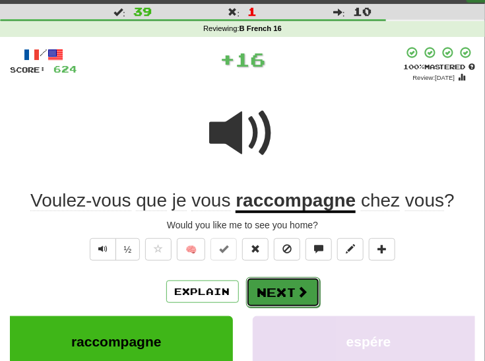
drag, startPoint x: 260, startPoint y: 288, endPoint x: 254, endPoint y: 283, distance: 8.1
click at [260, 287] on button "Next" at bounding box center [283, 292] width 74 height 30
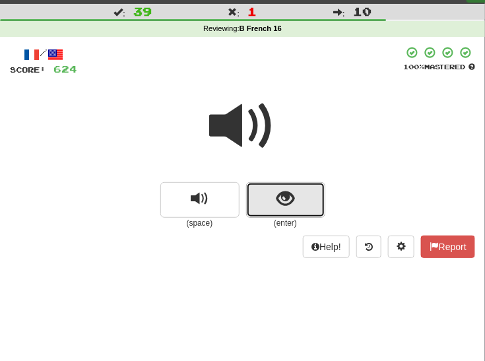
click at [279, 196] on span "show sentence" at bounding box center [286, 199] width 18 height 18
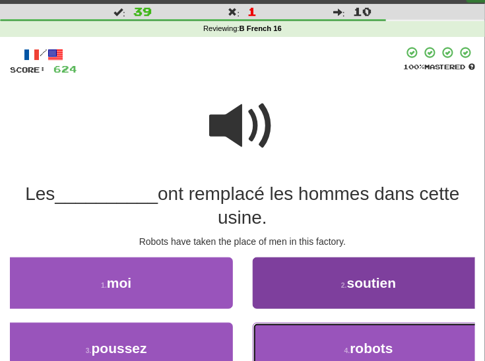
drag, startPoint x: 312, startPoint y: 326, endPoint x: 299, endPoint y: 322, distance: 14.3
click at [312, 326] on button "4 . robots" at bounding box center [369, 349] width 233 height 52
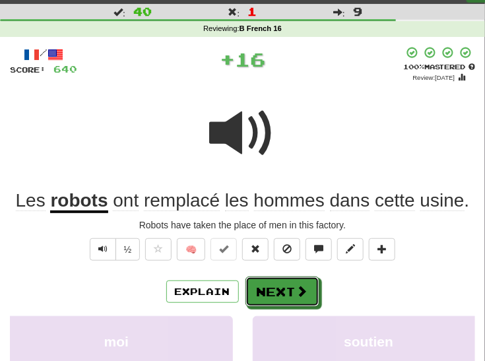
click at [275, 293] on button "Next" at bounding box center [283, 292] width 74 height 30
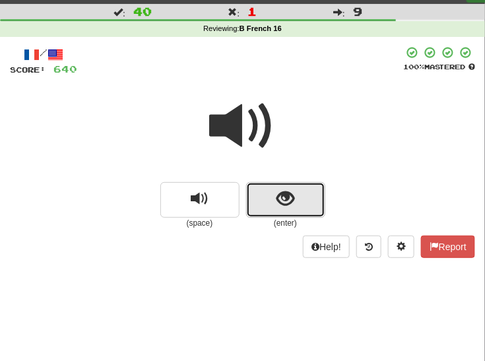
click at [298, 203] on button "show sentence" at bounding box center [285, 200] width 79 height 36
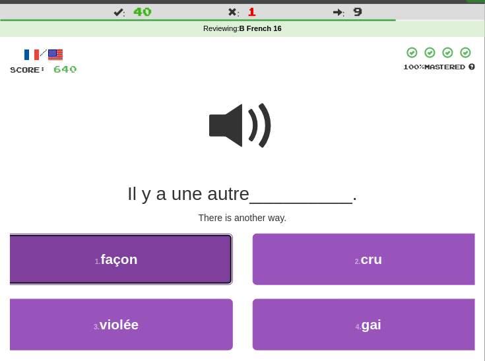
click at [176, 265] on button "1 . façon" at bounding box center [116, 260] width 233 height 52
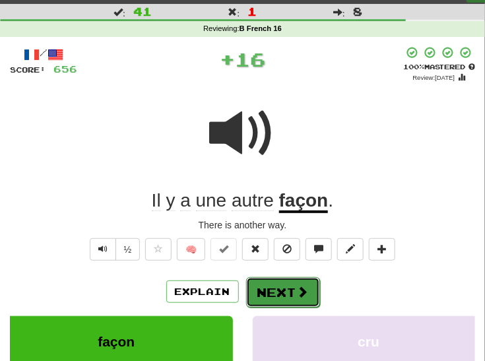
click at [263, 290] on button "Next" at bounding box center [283, 292] width 74 height 30
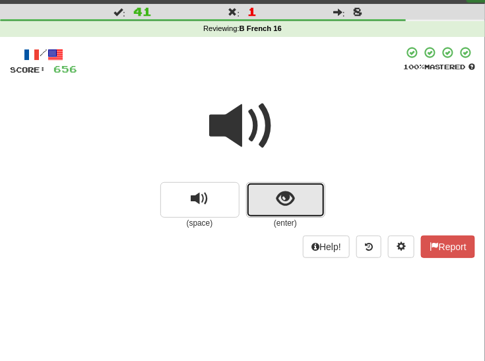
click at [275, 195] on button "show sentence" at bounding box center [285, 200] width 79 height 36
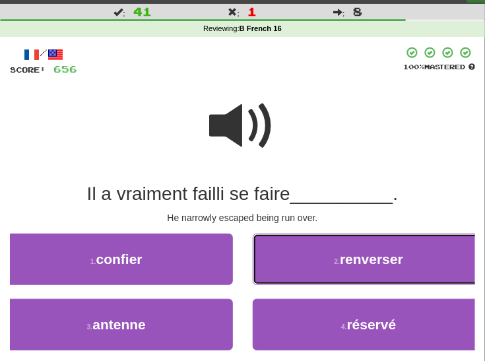
drag, startPoint x: 308, startPoint y: 262, endPoint x: 293, endPoint y: 267, distance: 16.7
click at [308, 262] on button "2 . renverser" at bounding box center [369, 260] width 233 height 52
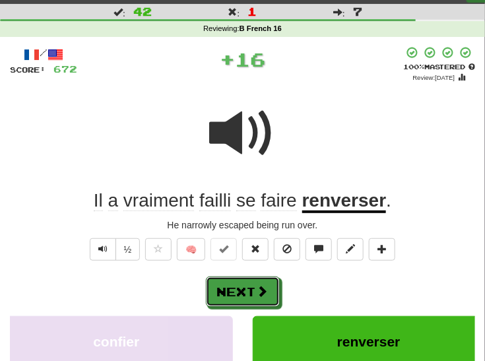
click at [242, 281] on button "Next" at bounding box center [243, 292] width 74 height 30
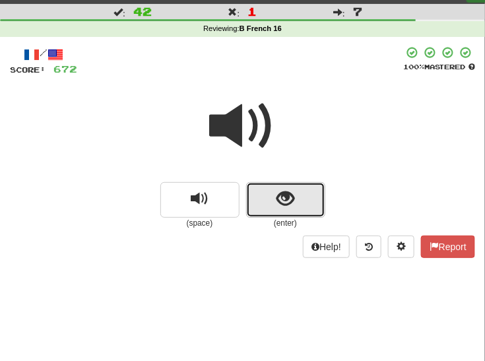
click at [273, 199] on button "show sentence" at bounding box center [285, 200] width 79 height 36
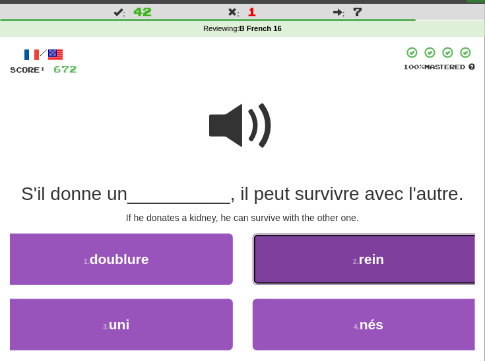
click at [292, 260] on button "2 . rein" at bounding box center [369, 260] width 233 height 52
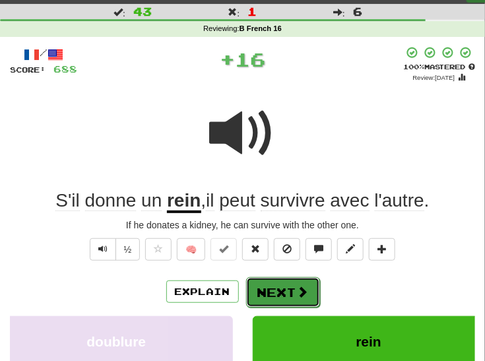
click at [262, 289] on button "Next" at bounding box center [283, 292] width 74 height 30
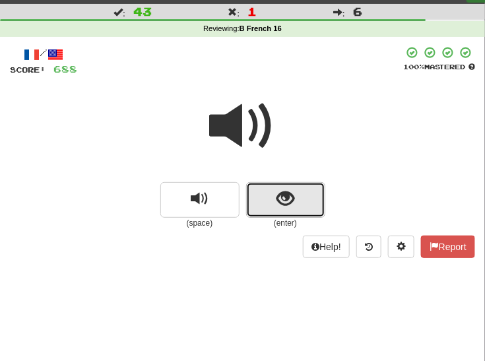
click at [274, 205] on button "show sentence" at bounding box center [285, 200] width 79 height 36
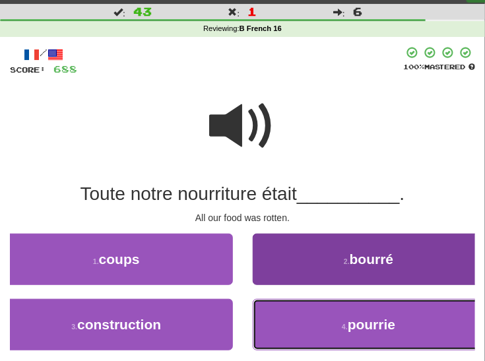
click at [297, 316] on button "4 . pourrie" at bounding box center [369, 325] width 233 height 52
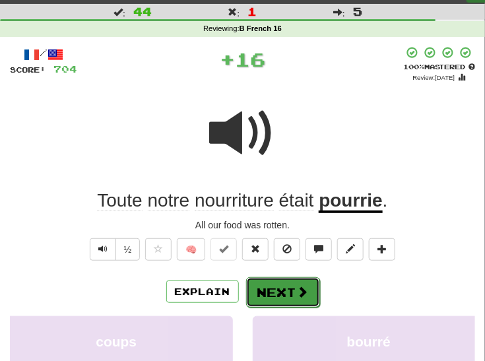
click at [267, 290] on button "Next" at bounding box center [283, 292] width 74 height 30
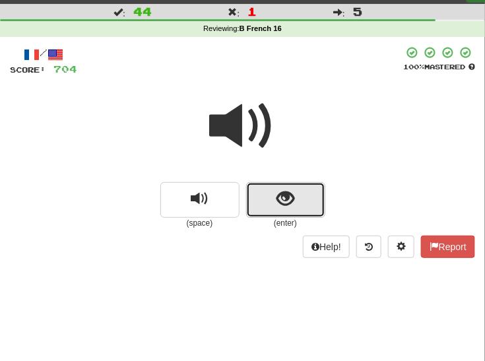
click at [279, 205] on span "show sentence" at bounding box center [286, 199] width 18 height 18
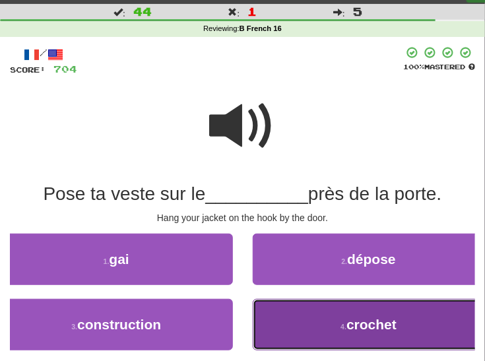
click at [297, 312] on button "4 . crochet" at bounding box center [369, 325] width 233 height 52
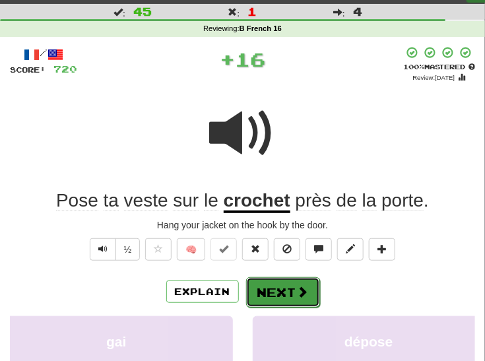
click at [267, 290] on button "Next" at bounding box center [283, 292] width 74 height 30
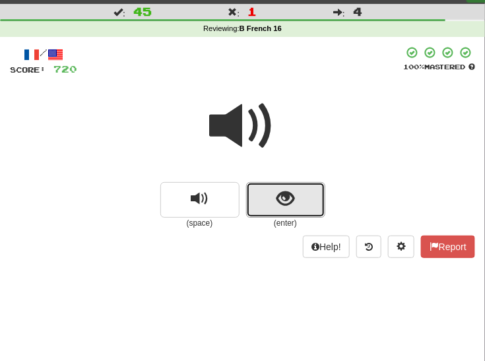
click at [277, 207] on span "show sentence" at bounding box center [286, 199] width 18 height 18
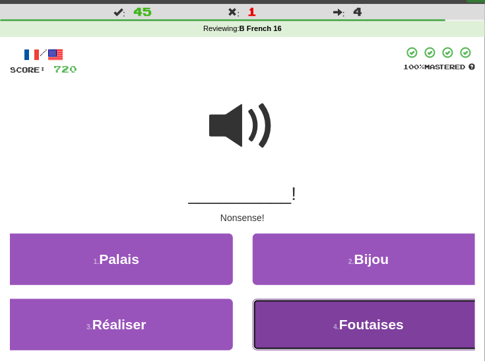
click at [318, 322] on button "4 . Foutaises" at bounding box center [369, 325] width 233 height 52
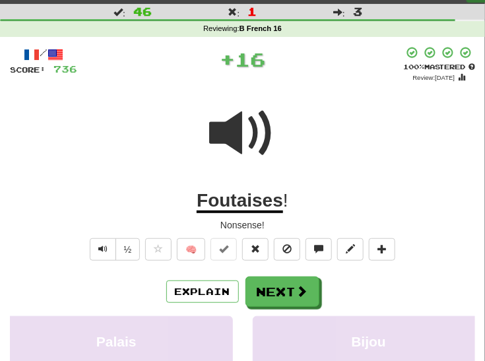
click at [251, 199] on u "Foutaises" at bounding box center [240, 201] width 87 height 23
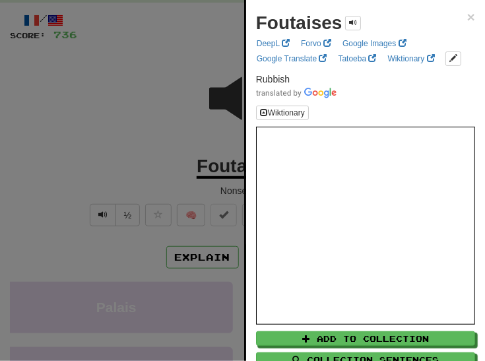
scroll to position [65, 0]
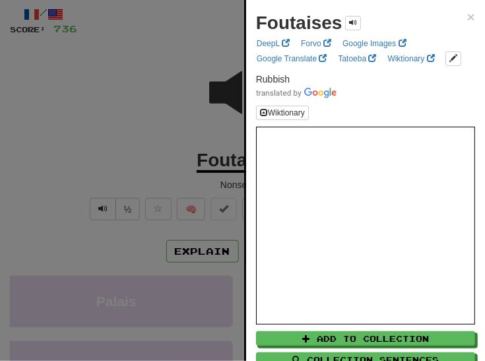
drag, startPoint x: 50, startPoint y: 174, endPoint x: 62, endPoint y: 182, distance: 14.8
click at [50, 173] on div at bounding box center [242, 180] width 485 height 361
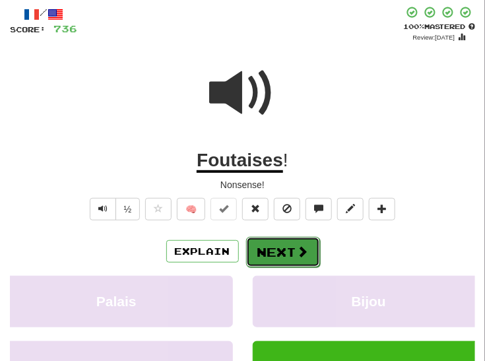
click at [274, 251] on button "Next" at bounding box center [283, 252] width 74 height 30
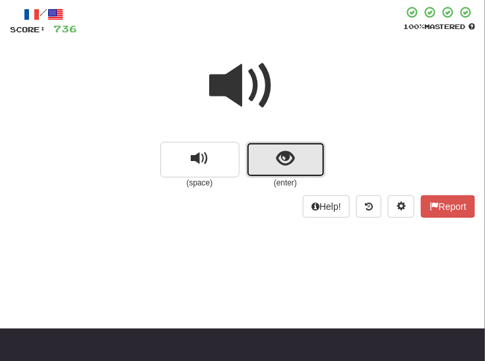
click at [289, 163] on span "show sentence" at bounding box center [286, 159] width 18 height 18
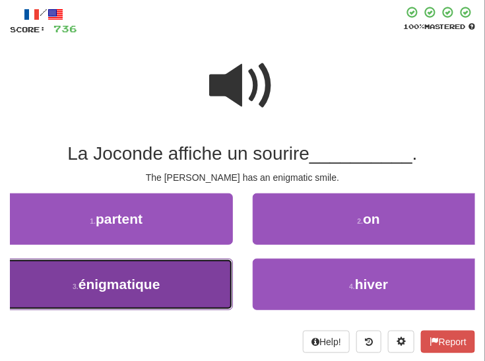
click at [191, 281] on button "3 . énigmatique" at bounding box center [116, 285] width 233 height 52
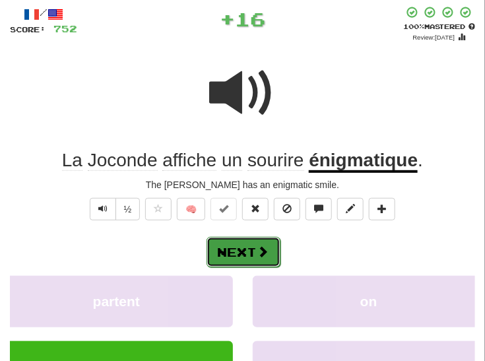
click at [247, 250] on button "Next" at bounding box center [244, 252] width 74 height 30
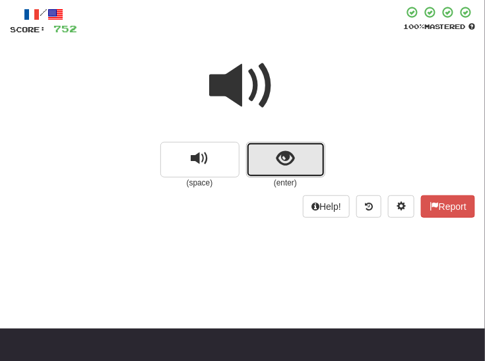
click at [271, 158] on button "show sentence" at bounding box center [285, 160] width 79 height 36
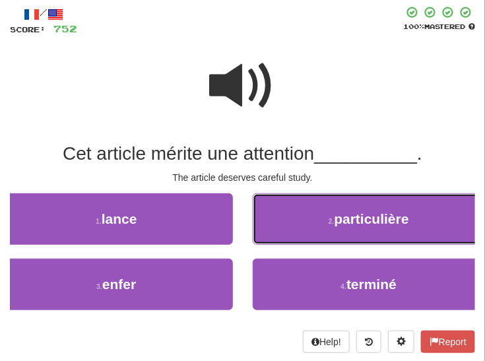
click at [308, 223] on button "2 . particulière" at bounding box center [369, 220] width 233 height 52
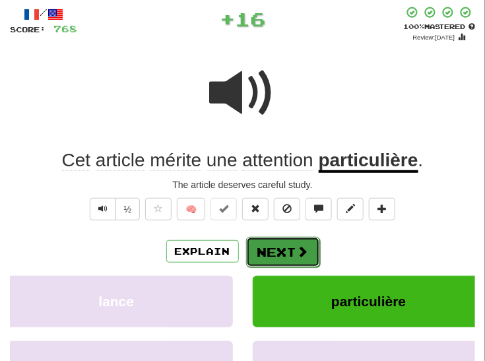
click at [281, 252] on button "Next" at bounding box center [283, 252] width 74 height 30
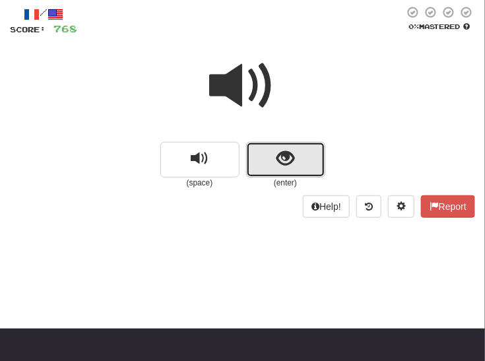
click at [288, 158] on span "show sentence" at bounding box center [286, 159] width 18 height 18
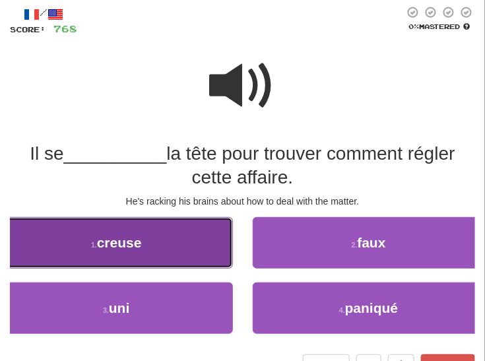
click at [178, 244] on button "1 . creuse" at bounding box center [116, 243] width 233 height 52
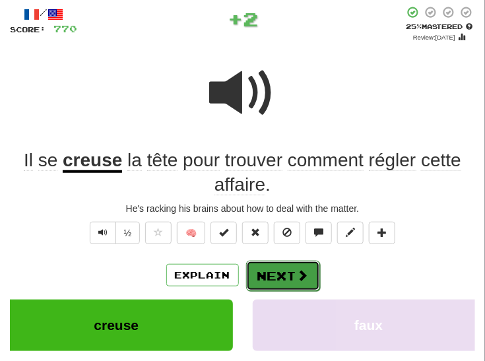
click at [262, 267] on button "Next" at bounding box center [283, 276] width 74 height 30
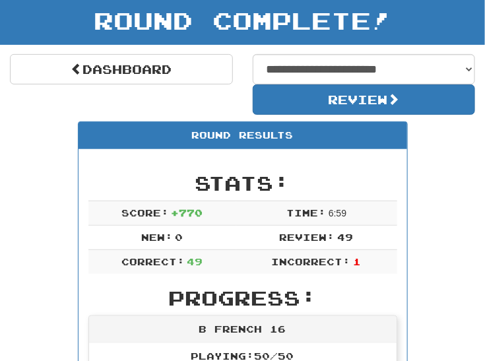
scroll to position [123, 0]
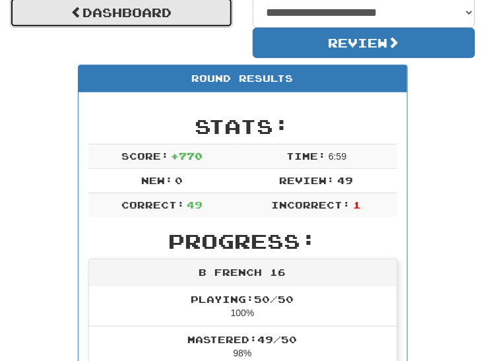
click at [164, 13] on link "Dashboard" at bounding box center [121, 12] width 223 height 30
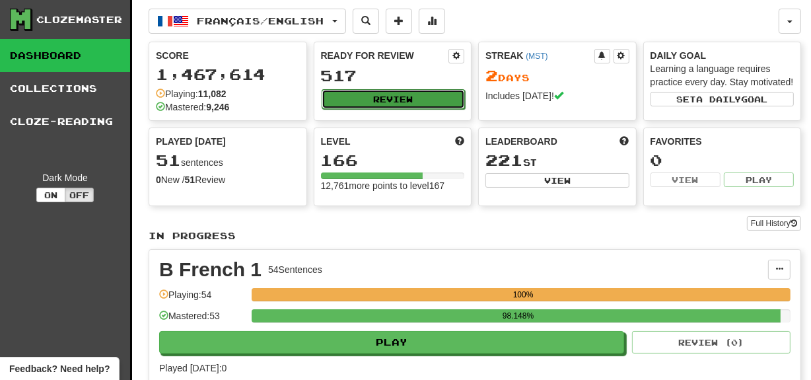
click at [385, 95] on button "Review" at bounding box center [394, 99] width 144 height 20
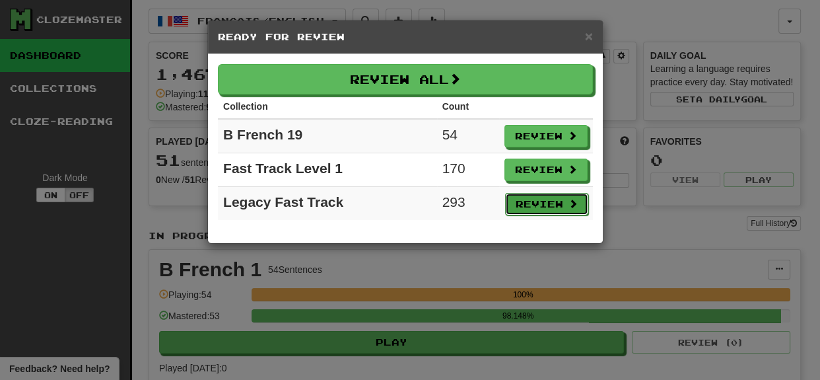
click at [485, 200] on button "Review" at bounding box center [546, 204] width 83 height 22
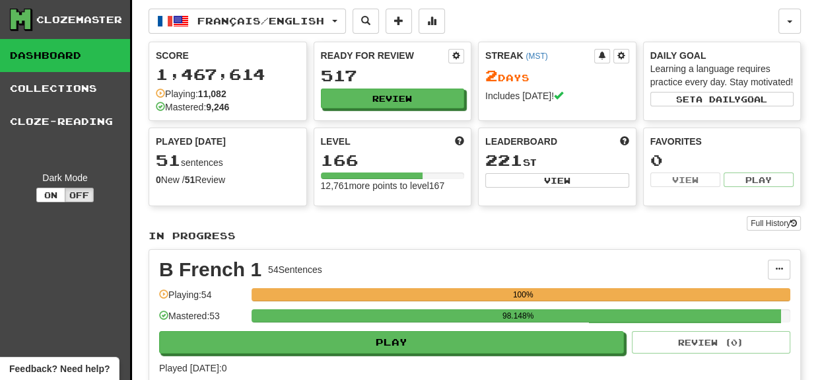
select select "***"
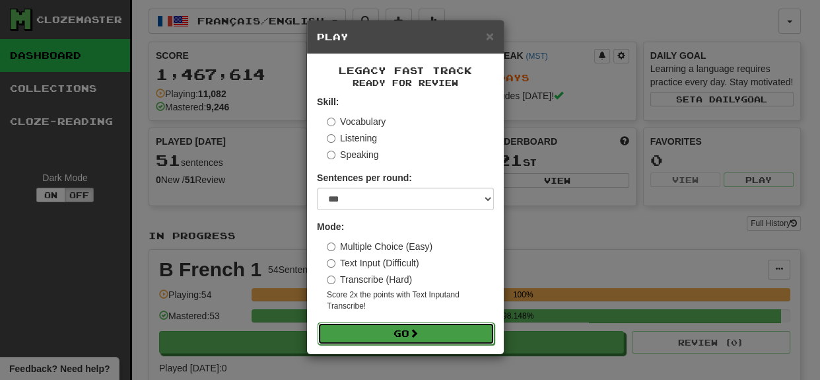
click at [437, 343] on button "Go" at bounding box center [406, 333] width 177 height 22
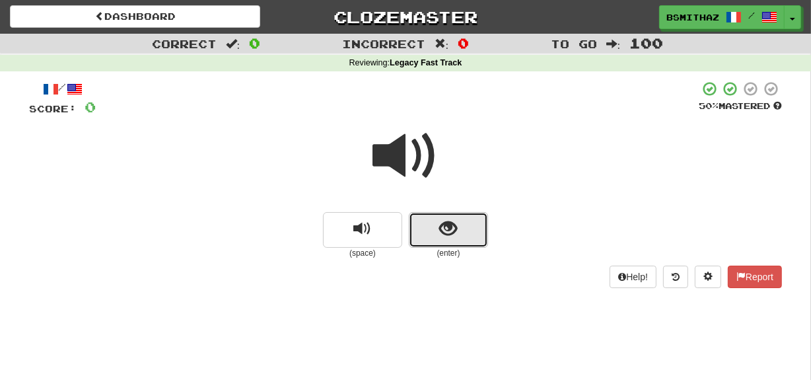
click at [448, 231] on span "show sentence" at bounding box center [449, 229] width 18 height 18
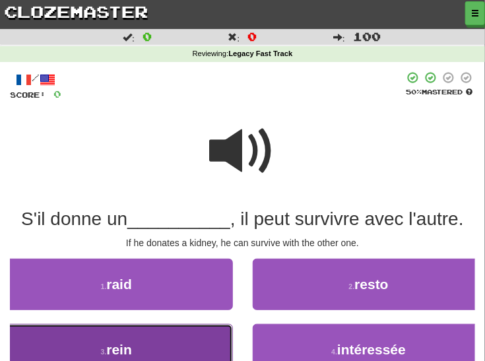
click at [157, 336] on button "3 . rein" at bounding box center [116, 350] width 233 height 52
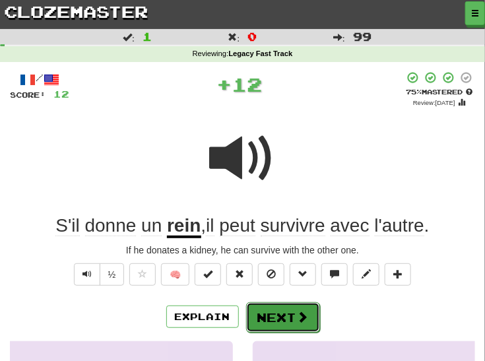
click at [266, 318] on button "Next" at bounding box center [283, 317] width 74 height 30
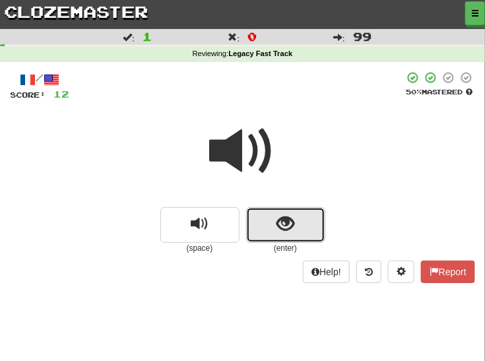
click at [271, 219] on button "show sentence" at bounding box center [285, 225] width 79 height 36
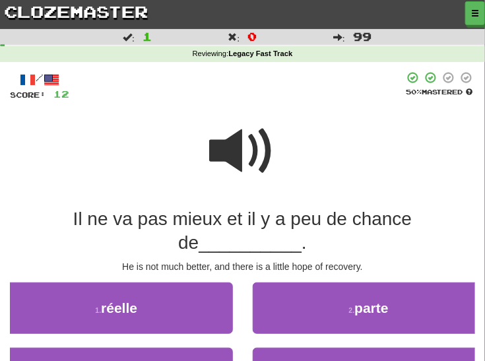
scroll to position [24, 0]
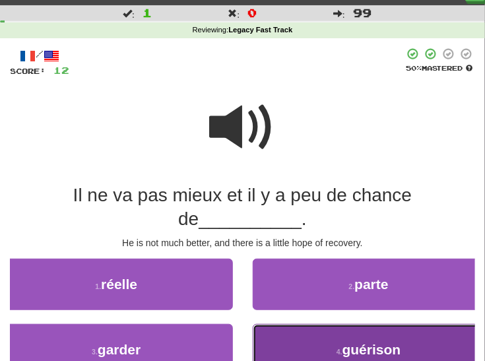
click at [401, 339] on button "4 . guérison" at bounding box center [369, 350] width 233 height 52
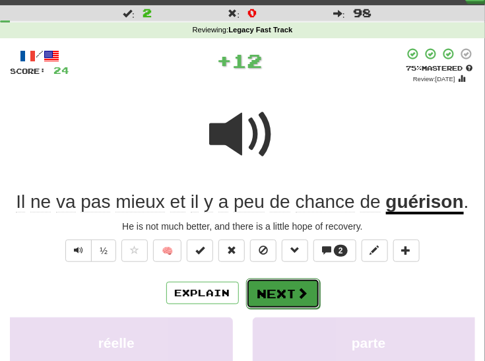
click at [287, 294] on button "Next" at bounding box center [283, 294] width 74 height 30
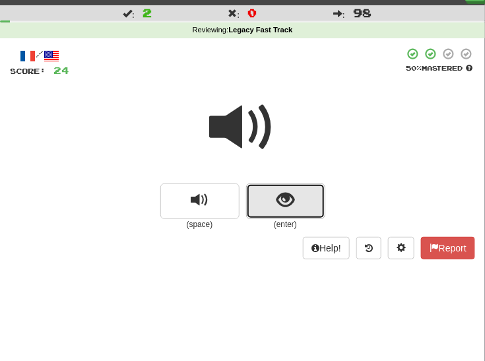
click at [295, 200] on button "show sentence" at bounding box center [285, 202] width 79 height 36
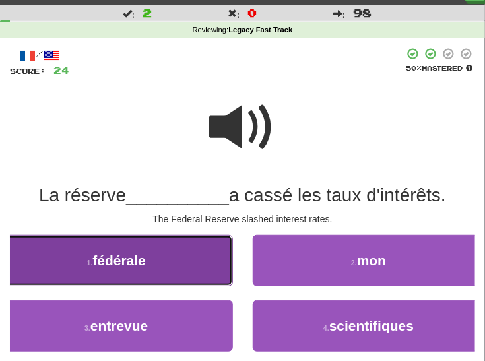
click at [163, 270] on button "1 . fédérale" at bounding box center [116, 261] width 233 height 52
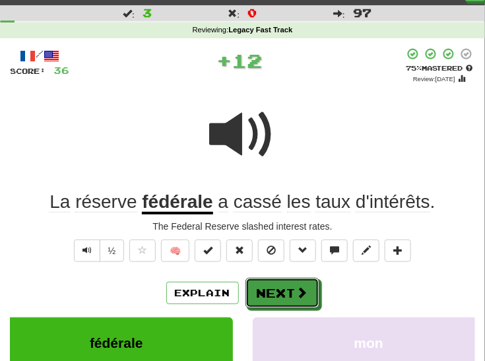
click at [279, 299] on button "Next" at bounding box center [283, 293] width 74 height 30
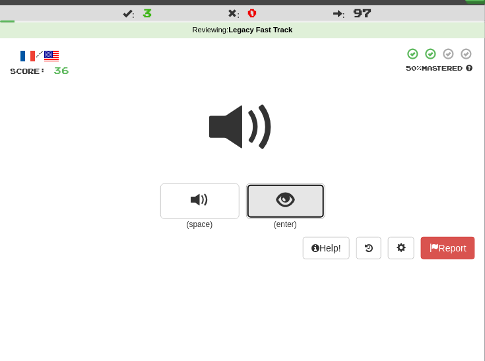
click at [290, 203] on span "show sentence" at bounding box center [286, 201] width 18 height 18
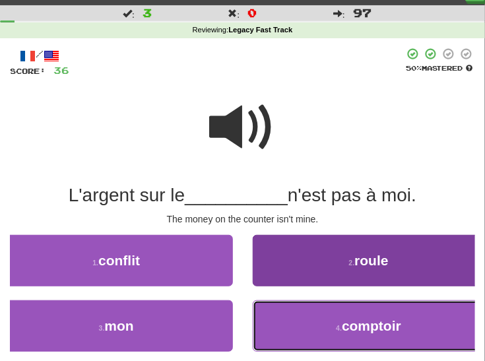
click at [312, 321] on button "4 . comptoir" at bounding box center [369, 327] width 233 height 52
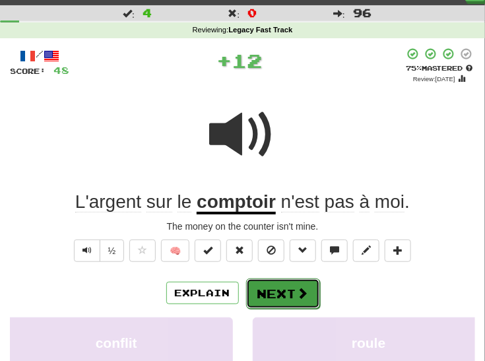
click at [264, 293] on button "Next" at bounding box center [283, 294] width 74 height 30
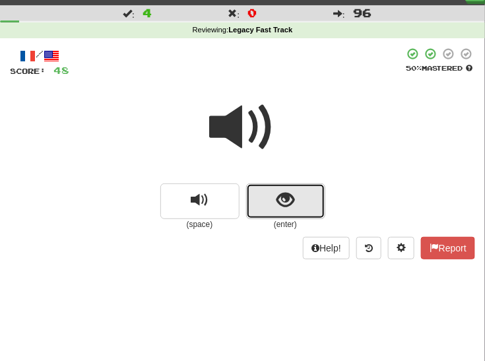
click at [283, 203] on span "show sentence" at bounding box center [286, 201] width 18 height 18
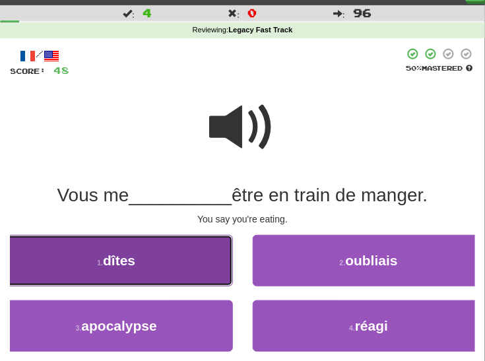
click at [199, 259] on button "1 . dîtes" at bounding box center [116, 261] width 233 height 52
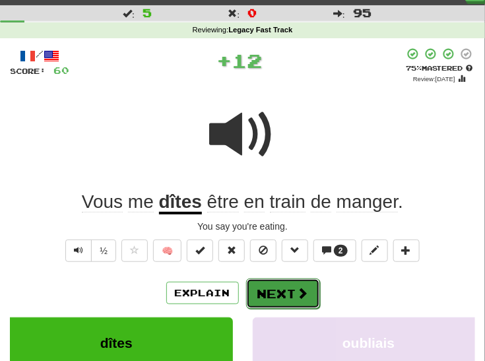
click at [272, 281] on button "Next" at bounding box center [283, 294] width 74 height 30
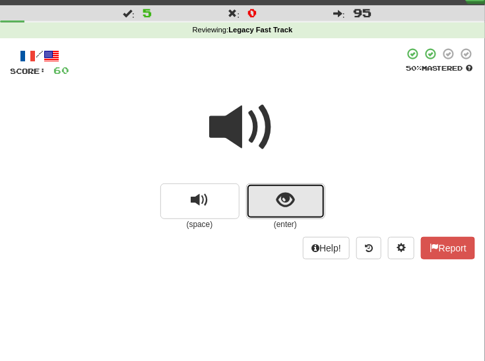
click at [270, 197] on button "show sentence" at bounding box center [285, 202] width 79 height 36
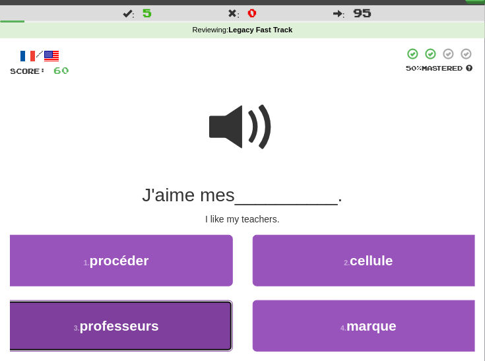
click at [185, 313] on button "3 . professeurs" at bounding box center [116, 327] width 233 height 52
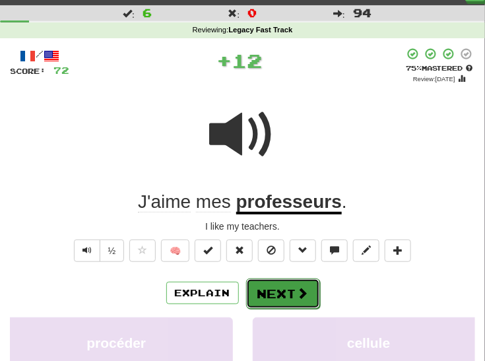
click at [270, 290] on button "Next" at bounding box center [283, 294] width 74 height 30
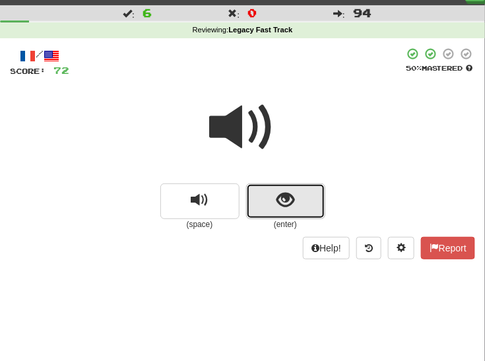
click at [273, 205] on button "show sentence" at bounding box center [285, 202] width 79 height 36
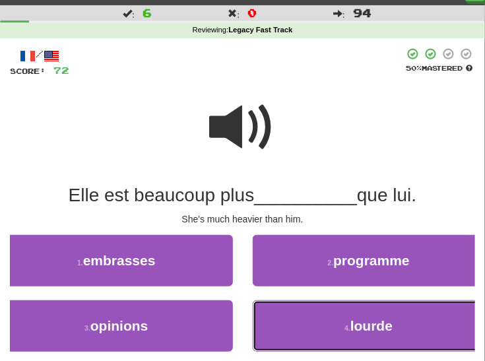
click at [293, 315] on button "4 . lourde" at bounding box center [369, 327] width 233 height 52
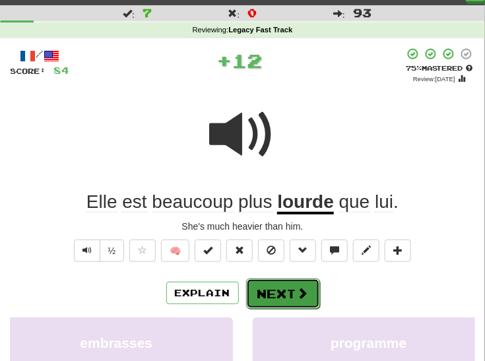
click at [272, 290] on button "Next" at bounding box center [283, 294] width 74 height 30
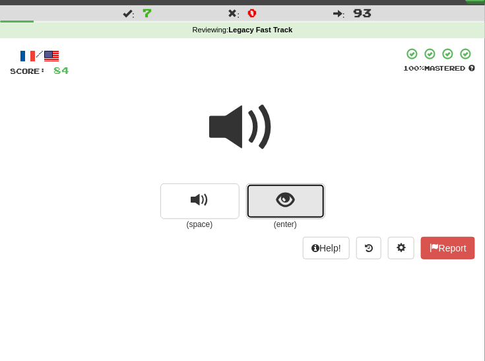
click at [277, 201] on span "show sentence" at bounding box center [286, 201] width 18 height 18
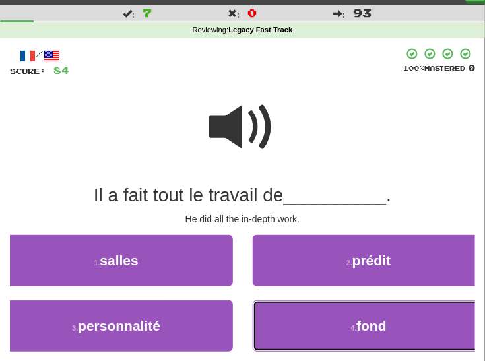
drag, startPoint x: 295, startPoint y: 314, endPoint x: 289, endPoint y: 308, distance: 9.3
click at [295, 314] on button "4 . fond" at bounding box center [369, 327] width 233 height 52
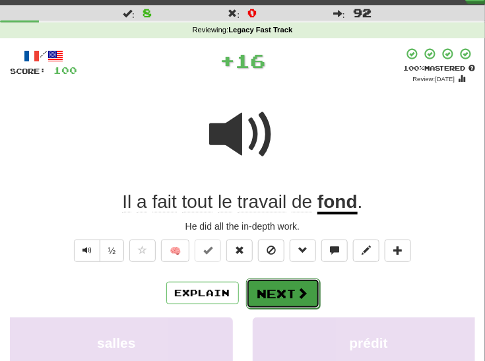
click at [269, 295] on button "Next" at bounding box center [283, 294] width 74 height 30
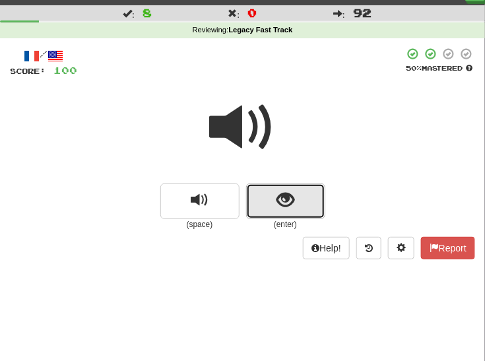
click at [292, 209] on span "show sentence" at bounding box center [286, 201] width 18 height 18
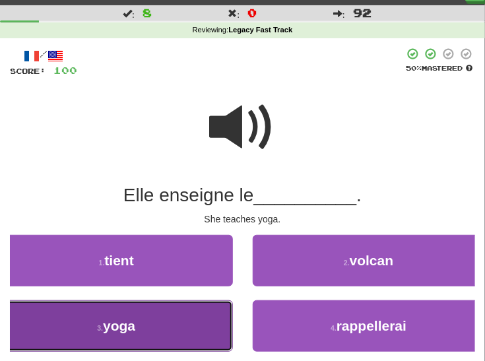
click at [199, 318] on button "3 . yoga" at bounding box center [116, 327] width 233 height 52
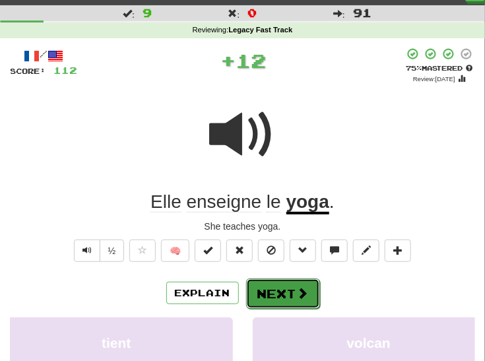
click at [264, 292] on button "Next" at bounding box center [283, 294] width 74 height 30
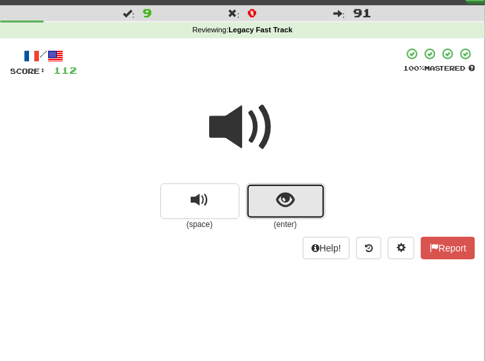
click at [281, 204] on span "show sentence" at bounding box center [286, 201] width 18 height 18
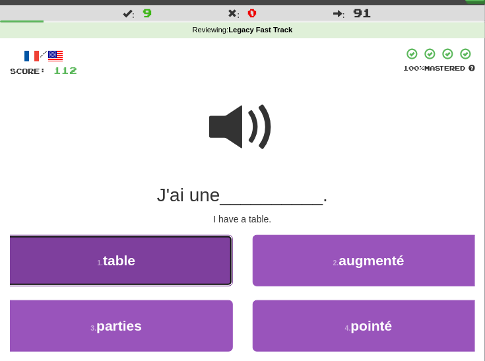
click at [192, 264] on button "1 . table" at bounding box center [116, 261] width 233 height 52
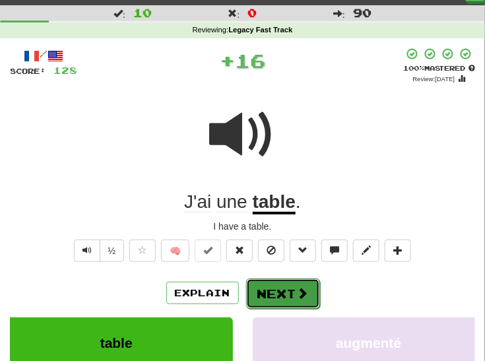
drag, startPoint x: 264, startPoint y: 287, endPoint x: 270, endPoint y: 266, distance: 22.1
click at [264, 287] on button "Next" at bounding box center [283, 293] width 74 height 30
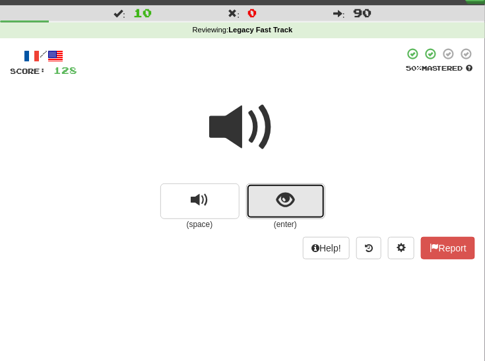
click at [279, 197] on span "show sentence" at bounding box center [286, 201] width 18 height 18
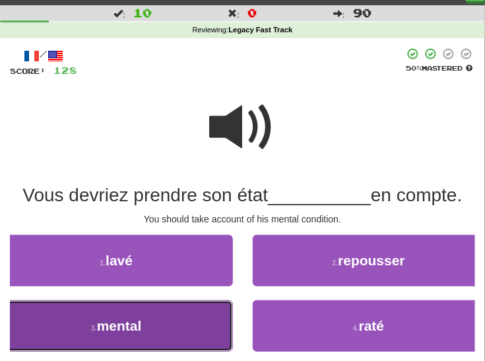
click at [181, 320] on button "3 . mental" at bounding box center [116, 327] width 233 height 52
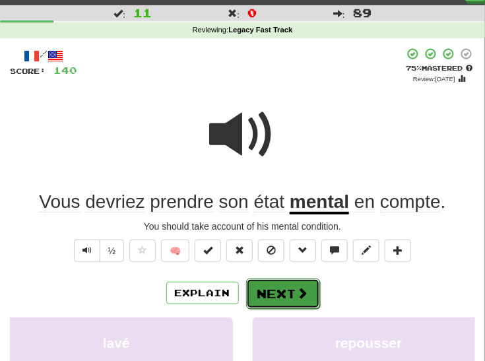
click at [273, 287] on button "Next" at bounding box center [283, 294] width 74 height 30
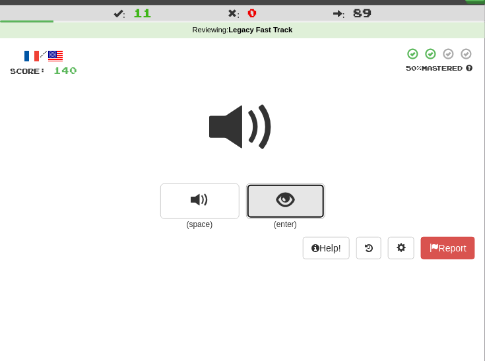
click at [274, 195] on button "show sentence" at bounding box center [285, 202] width 79 height 36
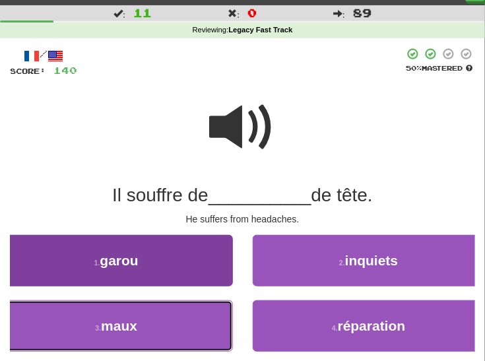
drag, startPoint x: 188, startPoint y: 322, endPoint x: 203, endPoint y: 316, distance: 16.1
click at [192, 320] on button "3 . maux" at bounding box center [116, 327] width 233 height 52
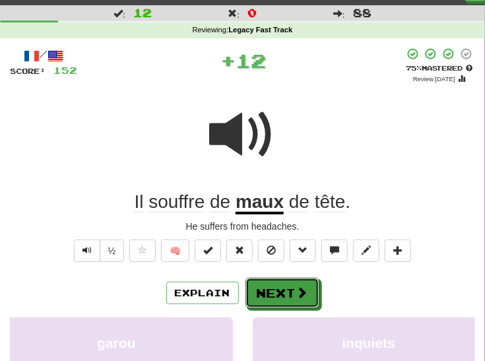
drag, startPoint x: 269, startPoint y: 287, endPoint x: 280, endPoint y: 265, distance: 24.8
click at [271, 283] on button "Next" at bounding box center [283, 293] width 74 height 30
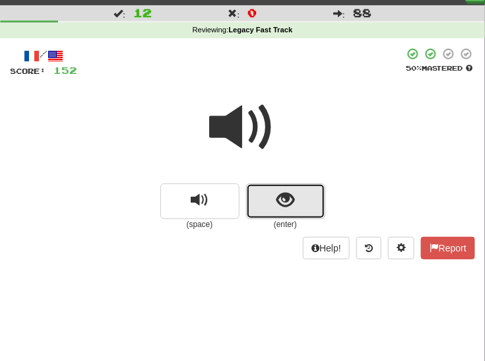
click at [278, 204] on span "show sentence" at bounding box center [286, 201] width 18 height 18
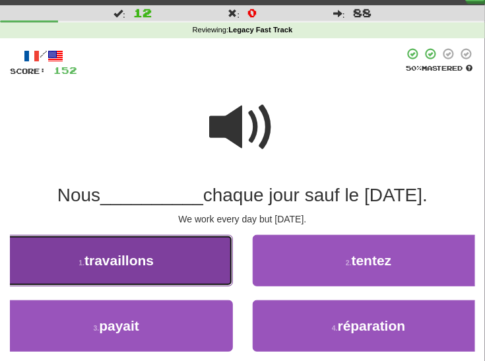
click at [179, 262] on button "1 . travaillons" at bounding box center [116, 261] width 233 height 52
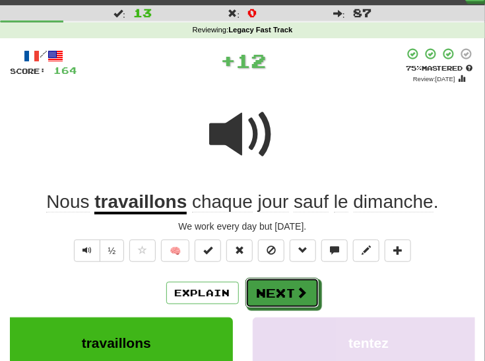
drag, startPoint x: 267, startPoint y: 285, endPoint x: 271, endPoint y: 267, distance: 19.1
click at [267, 285] on button "Next" at bounding box center [283, 293] width 74 height 30
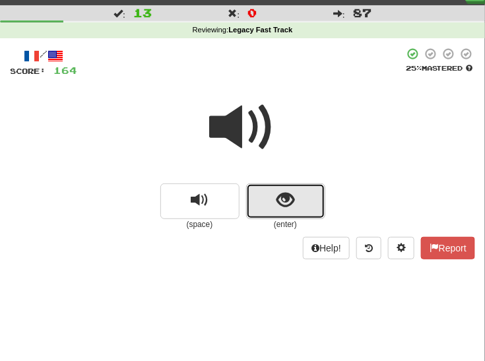
click at [279, 202] on span "show sentence" at bounding box center [286, 201] width 18 height 18
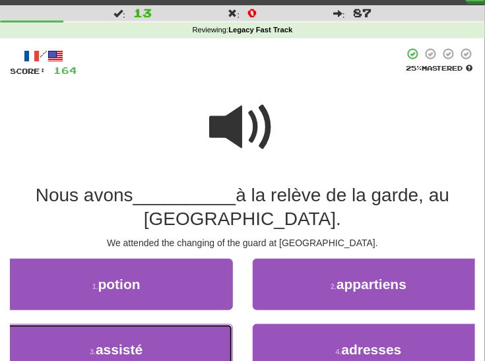
drag, startPoint x: 166, startPoint y: 339, endPoint x: 175, endPoint y: 335, distance: 10.3
click at [168, 338] on button "3 . assisté" at bounding box center [116, 350] width 233 height 52
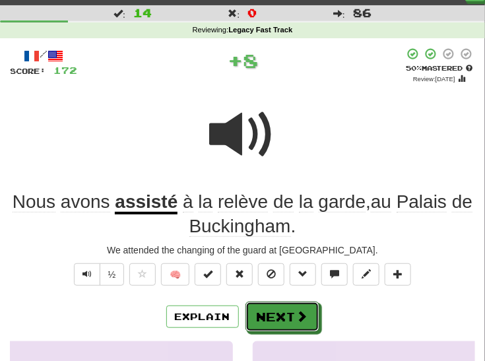
click at [285, 306] on button "Next" at bounding box center [283, 317] width 74 height 30
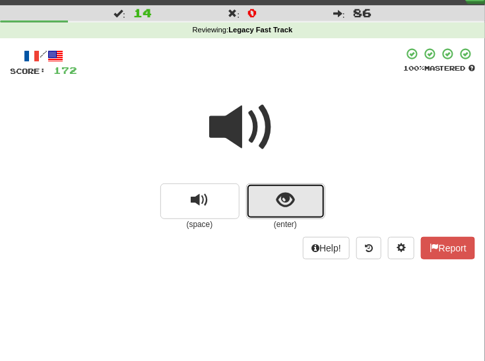
click at [279, 202] on span "show sentence" at bounding box center [286, 201] width 18 height 18
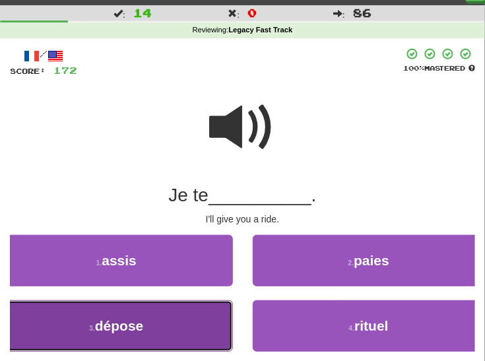
drag, startPoint x: 192, startPoint y: 318, endPoint x: 198, endPoint y: 316, distance: 6.9
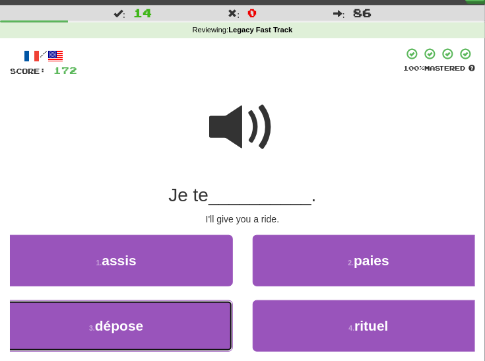
click at [192, 318] on button "3 . dépose" at bounding box center [116, 327] width 233 height 52
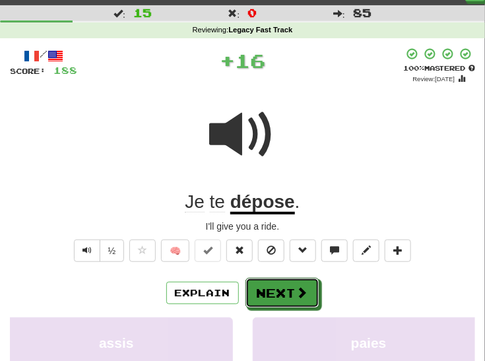
drag, startPoint x: 276, startPoint y: 290, endPoint x: 291, endPoint y: 278, distance: 18.8
click at [277, 289] on button "Next" at bounding box center [283, 293] width 74 height 30
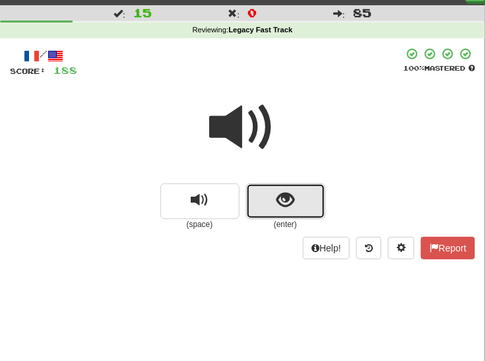
click at [269, 207] on button "show sentence" at bounding box center [285, 202] width 79 height 36
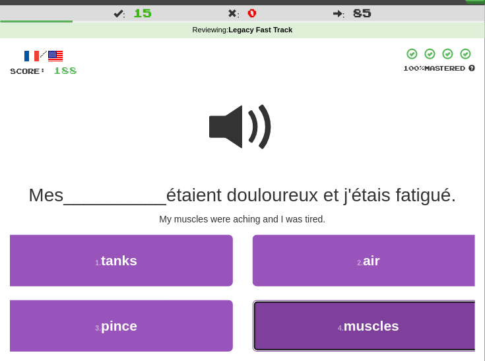
click at [323, 316] on button "4 . muscles" at bounding box center [369, 327] width 233 height 52
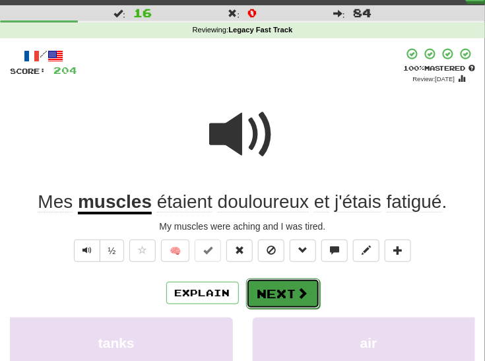
click at [284, 292] on button "Next" at bounding box center [283, 294] width 74 height 30
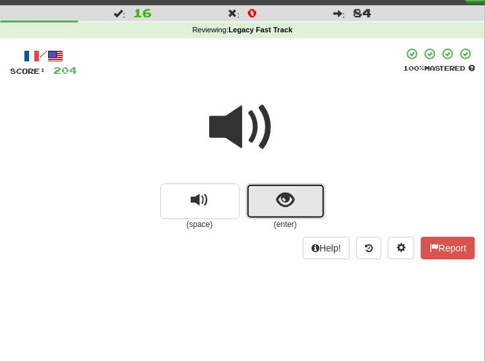
click at [277, 203] on span "show sentence" at bounding box center [286, 201] width 18 height 18
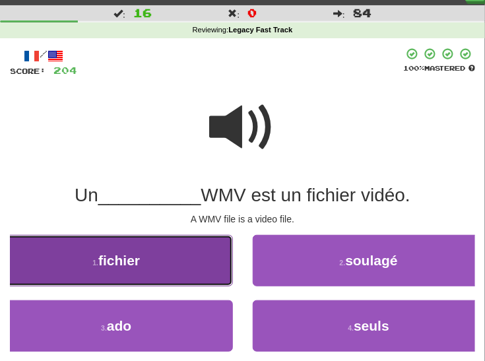
click at [195, 267] on button "1 . fichier" at bounding box center [116, 261] width 233 height 52
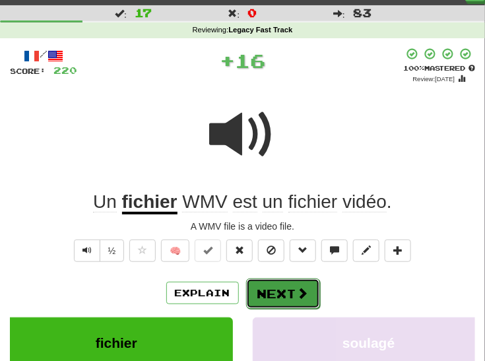
click at [286, 281] on button "Next" at bounding box center [283, 294] width 74 height 30
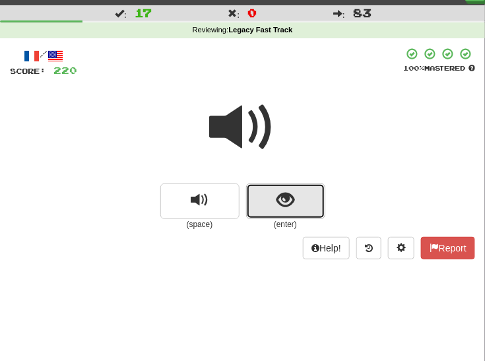
click at [290, 199] on span "show sentence" at bounding box center [286, 201] width 18 height 18
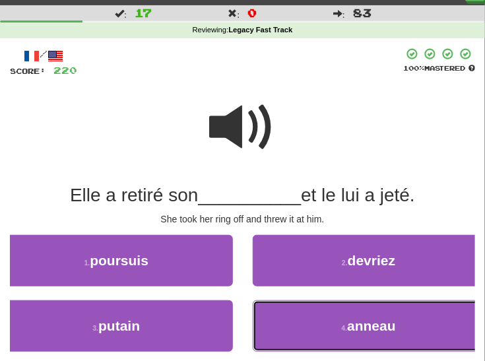
click at [320, 315] on button "4 . anneau" at bounding box center [369, 327] width 233 height 52
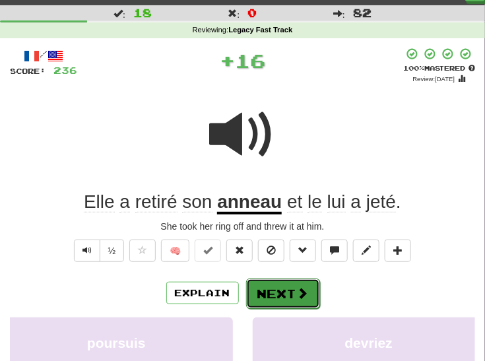
click at [279, 292] on button "Next" at bounding box center [283, 294] width 74 height 30
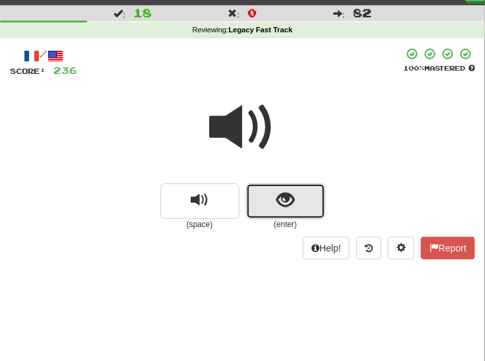
click at [285, 205] on span "show sentence" at bounding box center [286, 201] width 18 height 18
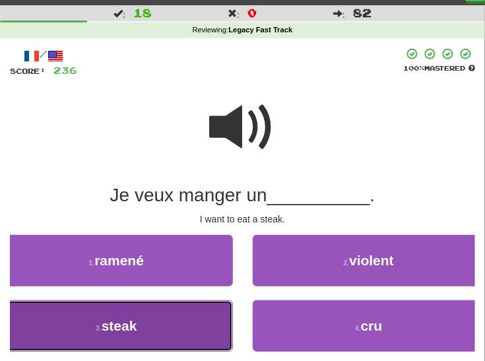
click at [172, 321] on button "3 . steak" at bounding box center [116, 327] width 233 height 52
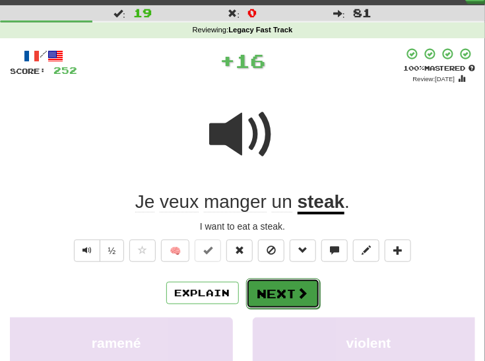
click at [281, 292] on button "Next" at bounding box center [283, 294] width 74 height 30
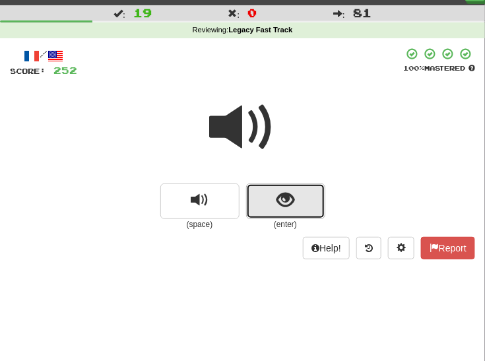
click at [277, 196] on span "show sentence" at bounding box center [286, 201] width 18 height 18
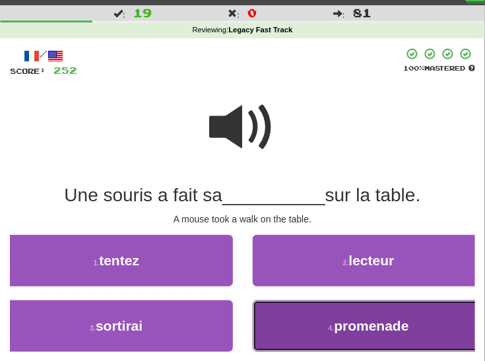
click at [305, 328] on button "4 . promenade" at bounding box center [369, 327] width 233 height 52
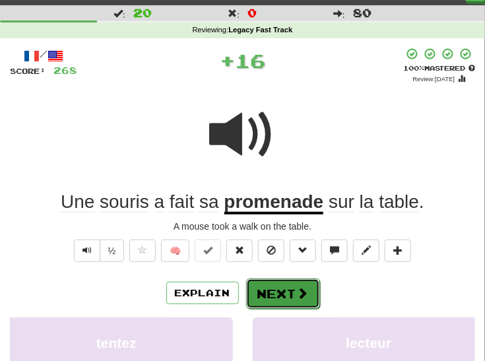
click at [262, 288] on button "Next" at bounding box center [283, 294] width 74 height 30
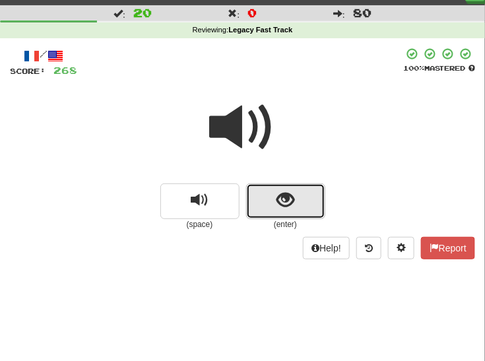
click at [282, 198] on span "show sentence" at bounding box center [286, 201] width 18 height 18
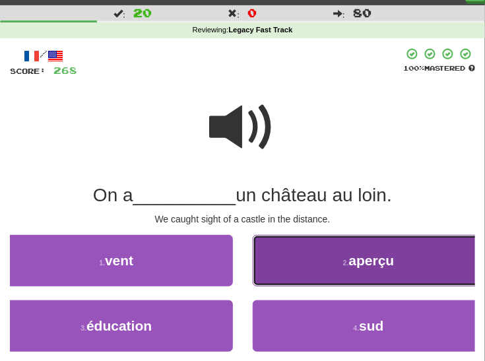
click at [286, 259] on button "2 . aperçu" at bounding box center [369, 261] width 233 height 52
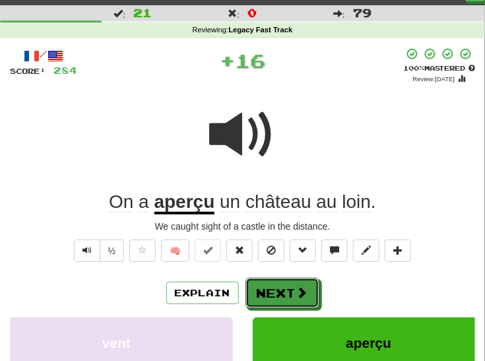
drag, startPoint x: 258, startPoint y: 290, endPoint x: 267, endPoint y: 262, distance: 29.2
click at [258, 289] on button "Next" at bounding box center [283, 293] width 74 height 30
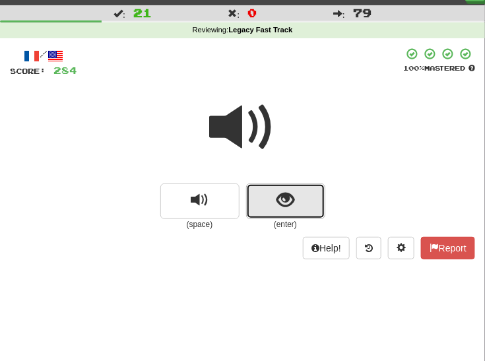
click at [275, 205] on button "show sentence" at bounding box center [285, 202] width 79 height 36
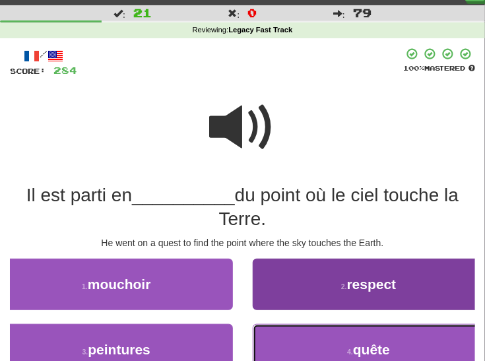
drag, startPoint x: 275, startPoint y: 338, endPoint x: 270, endPoint y: 330, distance: 9.8
click at [274, 338] on button "4 . quête" at bounding box center [369, 350] width 233 height 52
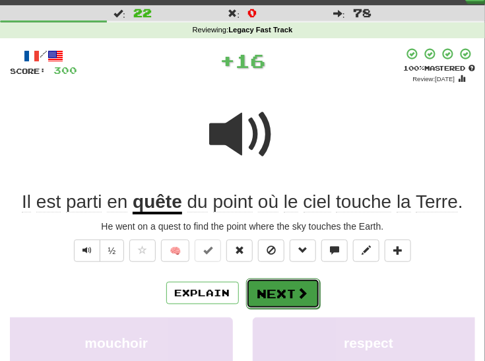
click at [267, 291] on button "Next" at bounding box center [283, 294] width 74 height 30
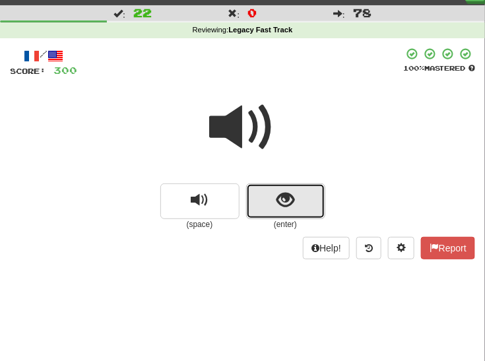
click at [281, 198] on span "show sentence" at bounding box center [286, 201] width 18 height 18
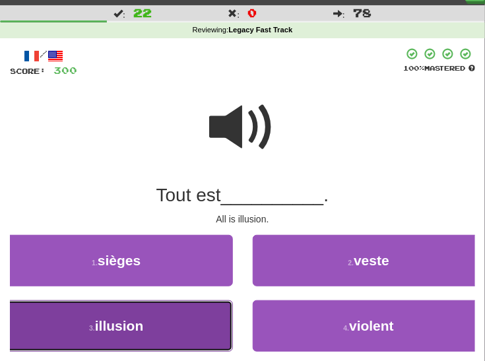
click at [178, 315] on button "3 . illusion" at bounding box center [116, 327] width 233 height 52
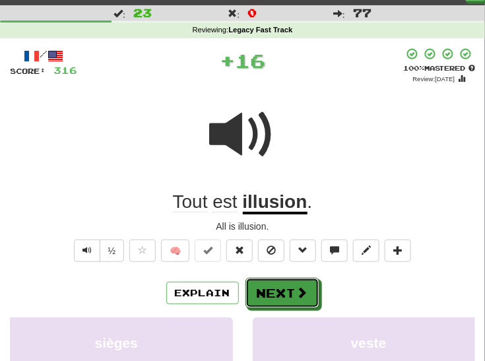
click at [267, 284] on button "Next" at bounding box center [283, 293] width 74 height 30
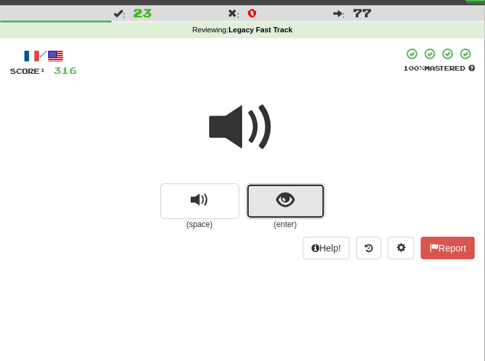
click at [264, 199] on button "show sentence" at bounding box center [285, 202] width 79 height 36
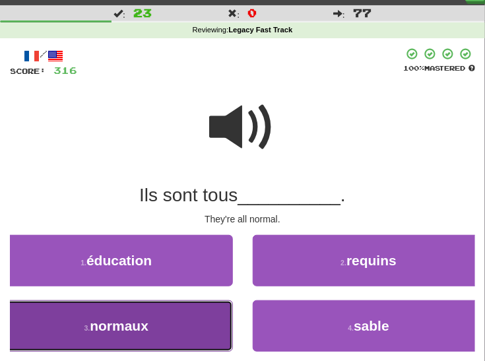
click at [192, 318] on button "3 . normaux" at bounding box center [116, 327] width 233 height 52
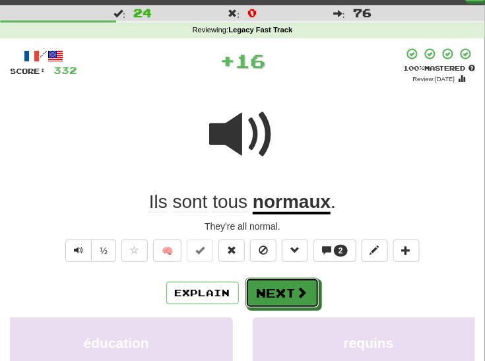
click at [271, 287] on button "Next" at bounding box center [283, 293] width 74 height 30
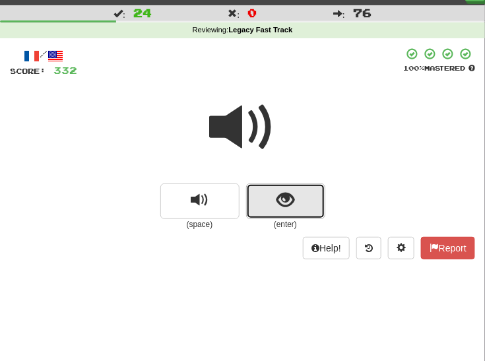
click at [271, 197] on button "show sentence" at bounding box center [285, 202] width 79 height 36
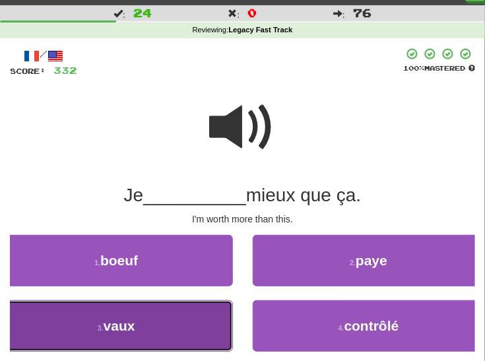
click at [166, 316] on button "3 . vaux" at bounding box center [116, 327] width 233 height 52
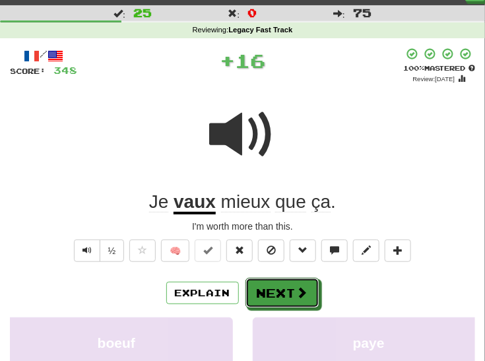
drag, startPoint x: 262, startPoint y: 287, endPoint x: 264, endPoint y: 271, distance: 16.1
click at [262, 286] on button "Next" at bounding box center [283, 293] width 74 height 30
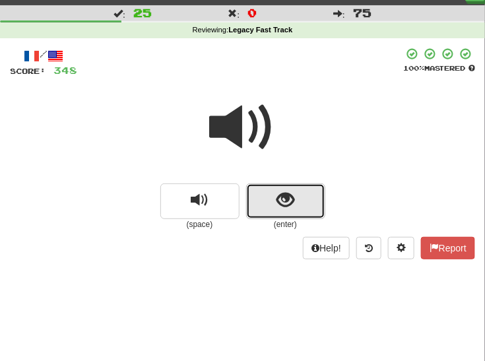
click at [273, 201] on button "show sentence" at bounding box center [285, 202] width 79 height 36
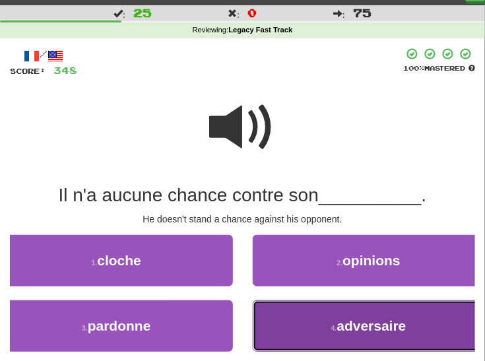
click at [283, 308] on button "4 . adversaire" at bounding box center [369, 327] width 233 height 52
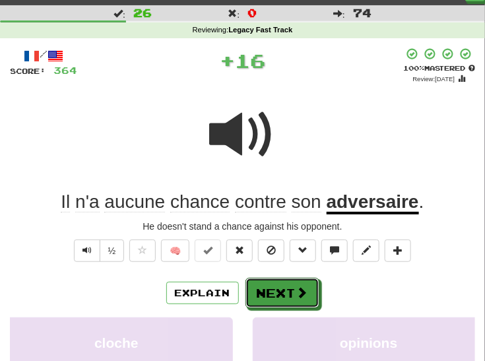
drag, startPoint x: 258, startPoint y: 292, endPoint x: 258, endPoint y: 285, distance: 7.3
click at [258, 290] on button "Next" at bounding box center [283, 293] width 74 height 30
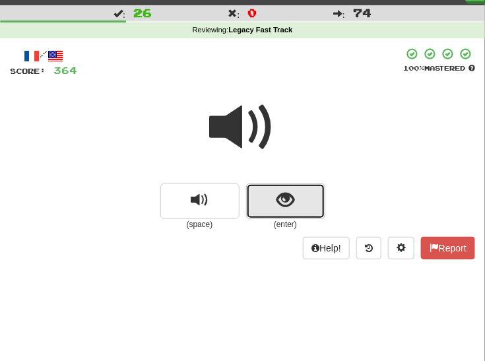
click at [272, 194] on button "show sentence" at bounding box center [285, 202] width 79 height 36
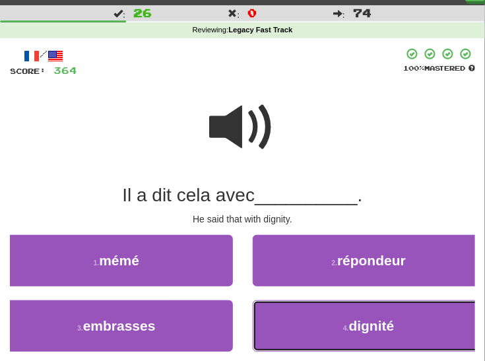
click at [281, 310] on button "4 . dignité" at bounding box center [369, 327] width 233 height 52
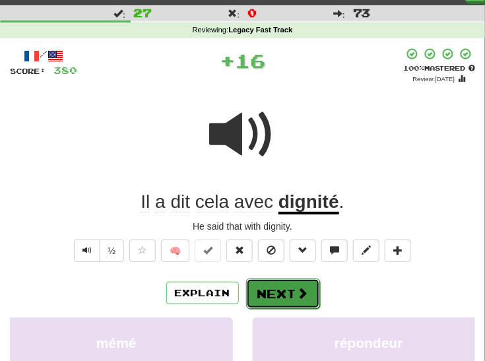
click at [261, 283] on button "Next" at bounding box center [283, 294] width 74 height 30
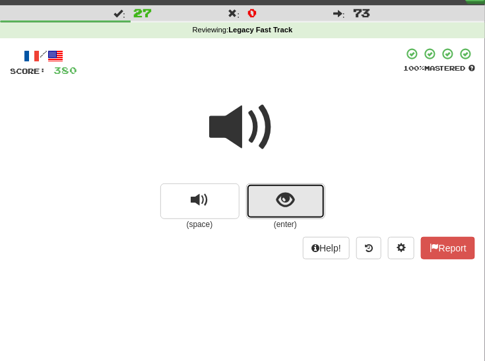
click at [287, 193] on span "show sentence" at bounding box center [286, 201] width 18 height 18
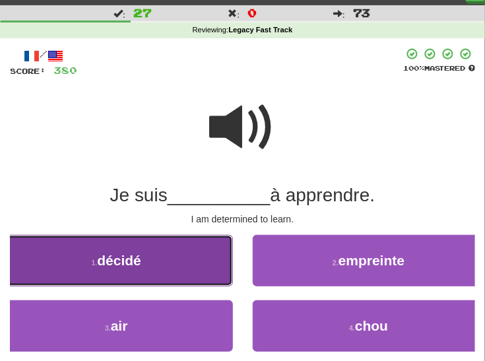
click at [180, 269] on button "1 . décidé" at bounding box center [116, 261] width 233 height 52
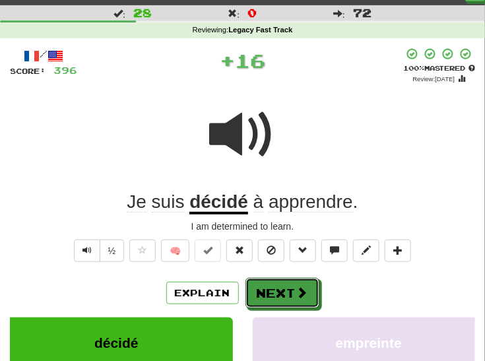
click at [286, 287] on button "Next" at bounding box center [283, 293] width 74 height 30
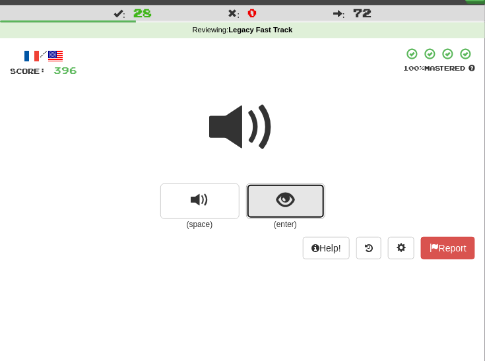
click at [272, 199] on button "show sentence" at bounding box center [285, 202] width 79 height 36
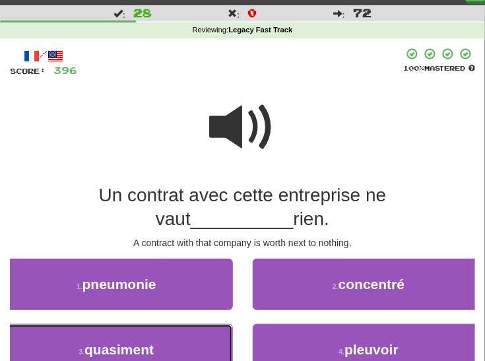
click at [137, 339] on button "3 . quasiment" at bounding box center [116, 350] width 233 height 52
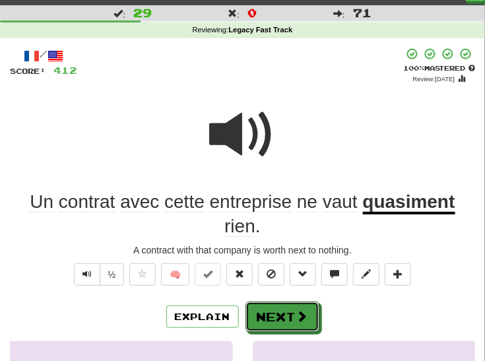
click at [279, 319] on button "Next" at bounding box center [283, 317] width 74 height 30
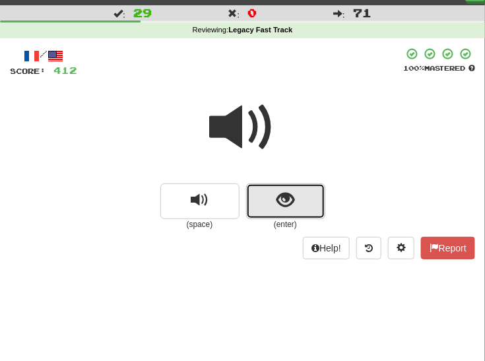
click at [294, 204] on span "show sentence" at bounding box center [286, 201] width 18 height 18
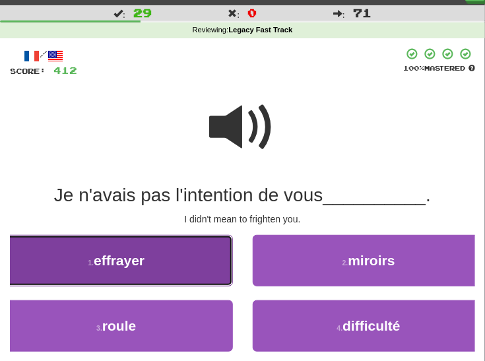
click at [172, 272] on button "1 . effrayer" at bounding box center [116, 261] width 233 height 52
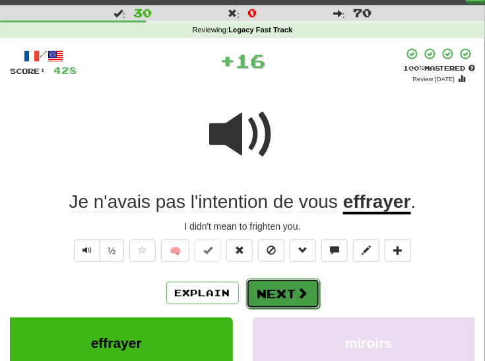
drag, startPoint x: 279, startPoint y: 291, endPoint x: 277, endPoint y: 277, distance: 13.9
click at [277, 289] on button "Next" at bounding box center [283, 293] width 74 height 30
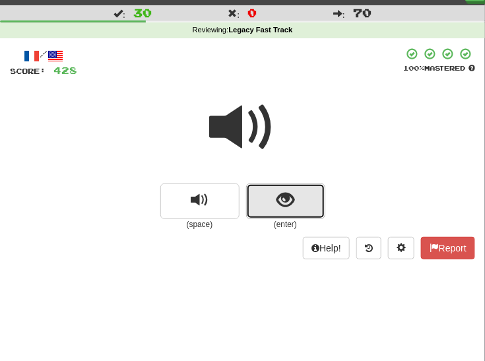
click at [292, 198] on span "show sentence" at bounding box center [286, 201] width 18 height 18
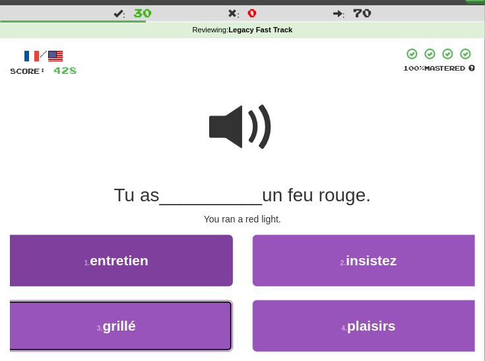
click at [183, 320] on button "3 . grillé" at bounding box center [116, 327] width 233 height 52
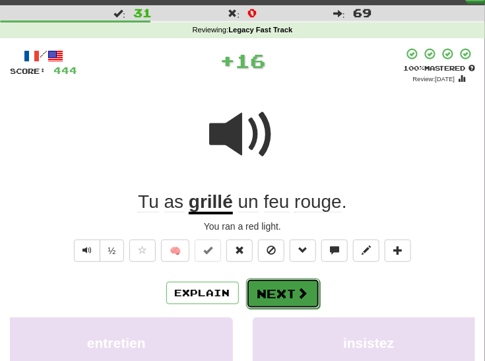
click at [263, 290] on button "Next" at bounding box center [283, 294] width 74 height 30
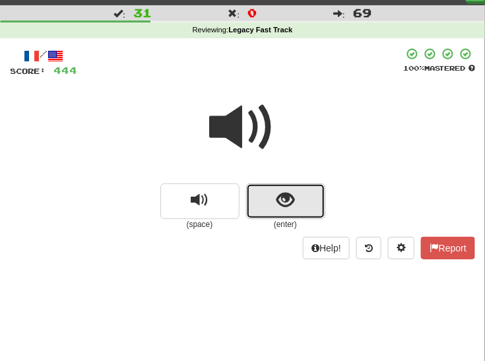
click at [287, 198] on span "show sentence" at bounding box center [286, 201] width 18 height 18
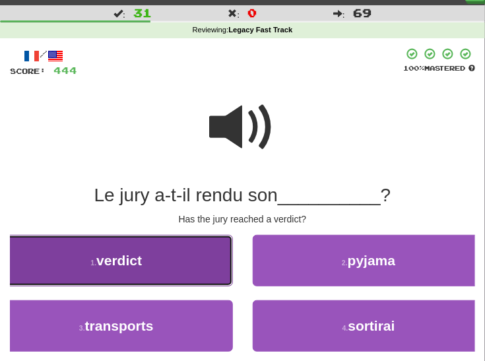
click at [168, 267] on button "1 . verdict" at bounding box center [116, 261] width 233 height 52
